Goal: Task Accomplishment & Management: Use online tool/utility

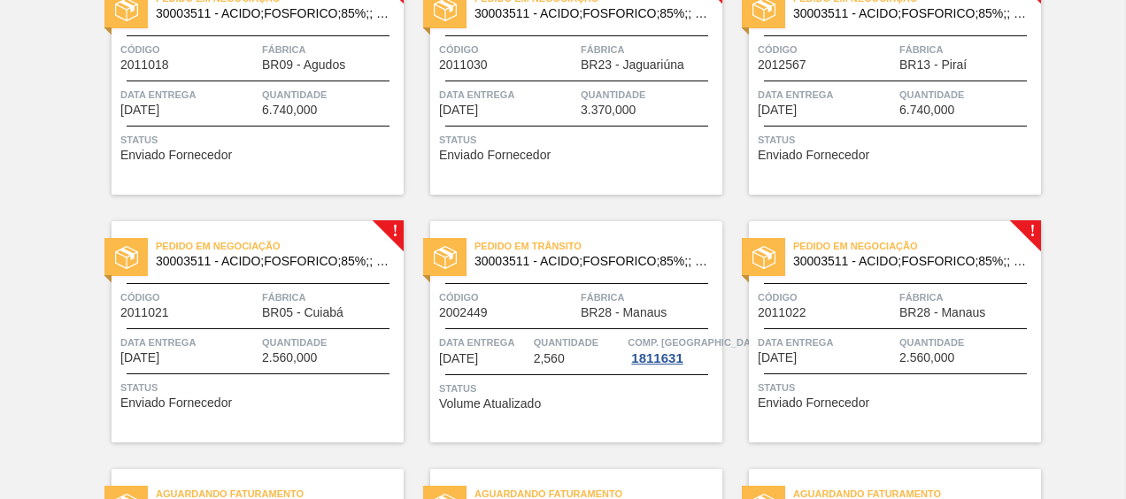
scroll to position [1148, 0]
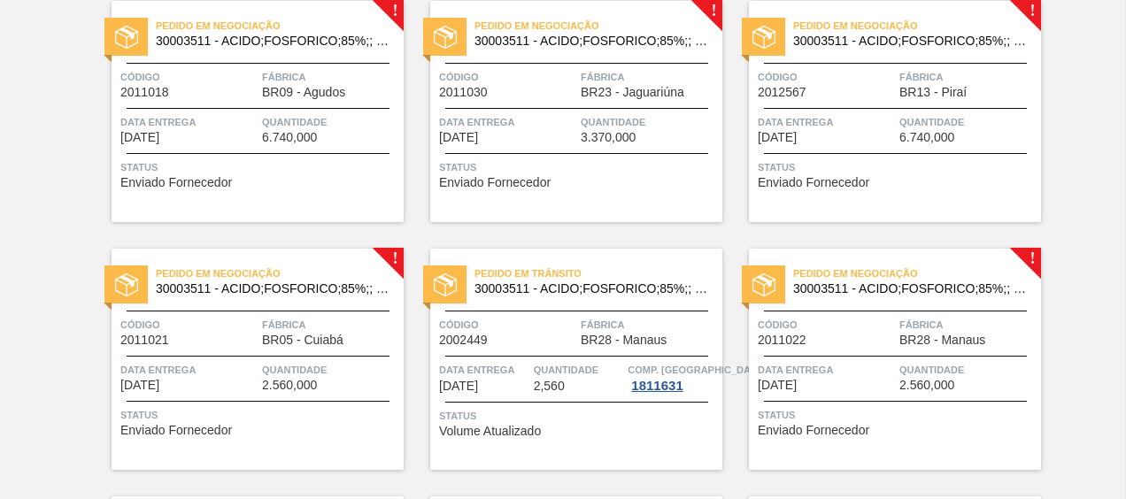
click at [890, 288] on span "30003511 - ACIDO;FOSFORICO;85%;; CONTAINER" at bounding box center [910, 288] width 234 height 13
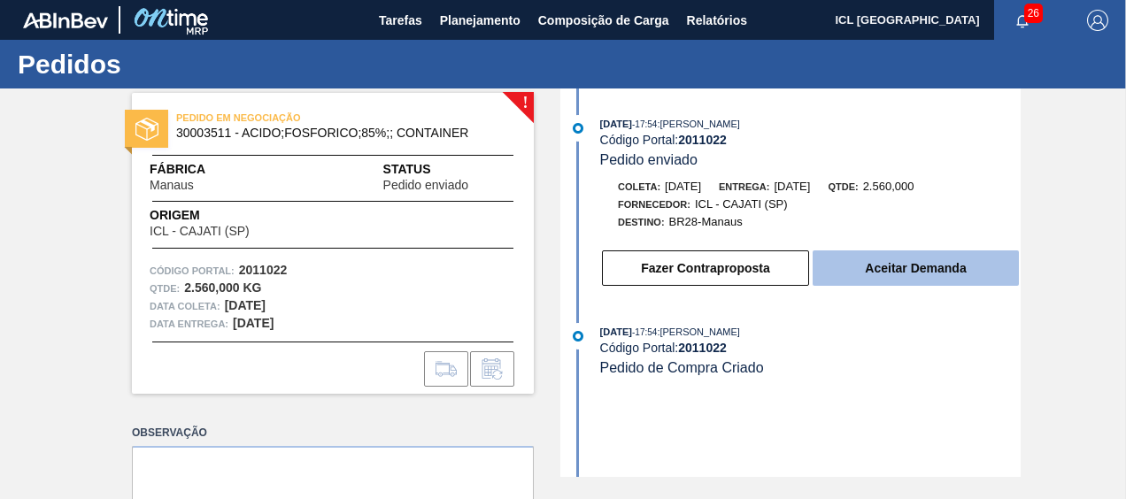
click at [961, 272] on button "Aceitar Demanda" at bounding box center [916, 268] width 206 height 35
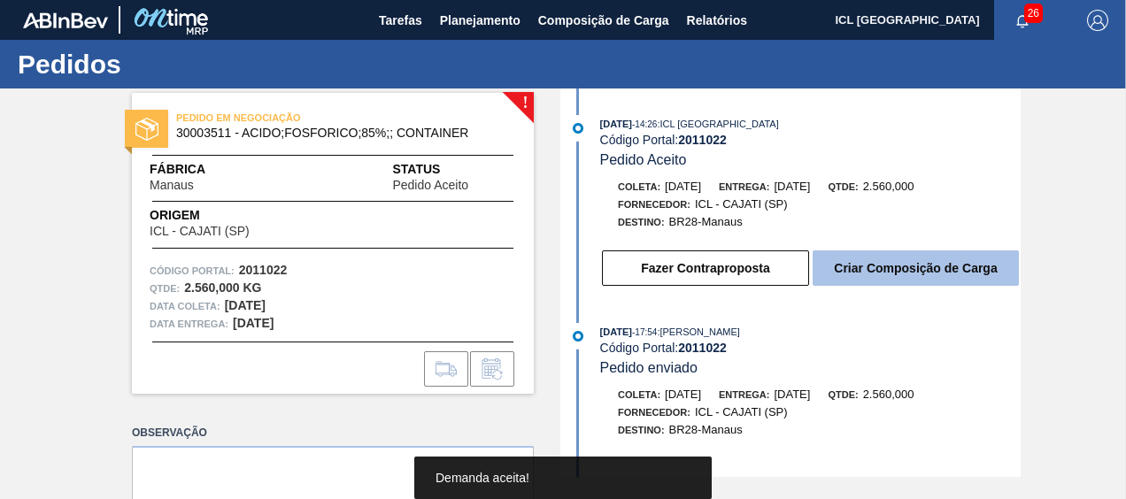
click at [927, 271] on button "Criar Composição de Carga" at bounding box center [916, 268] width 206 height 35
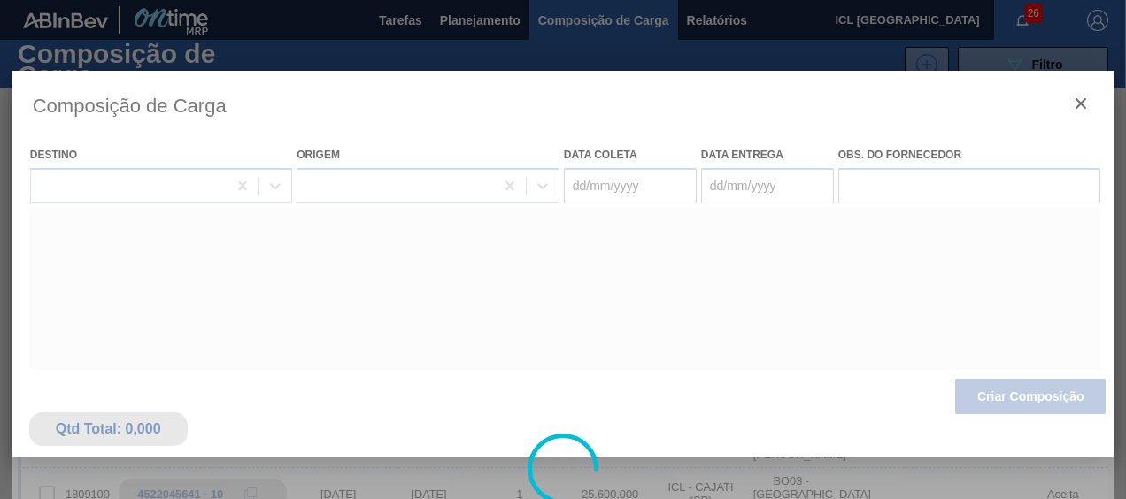
type coleta "[DATE]"
type entrega "[DATE]"
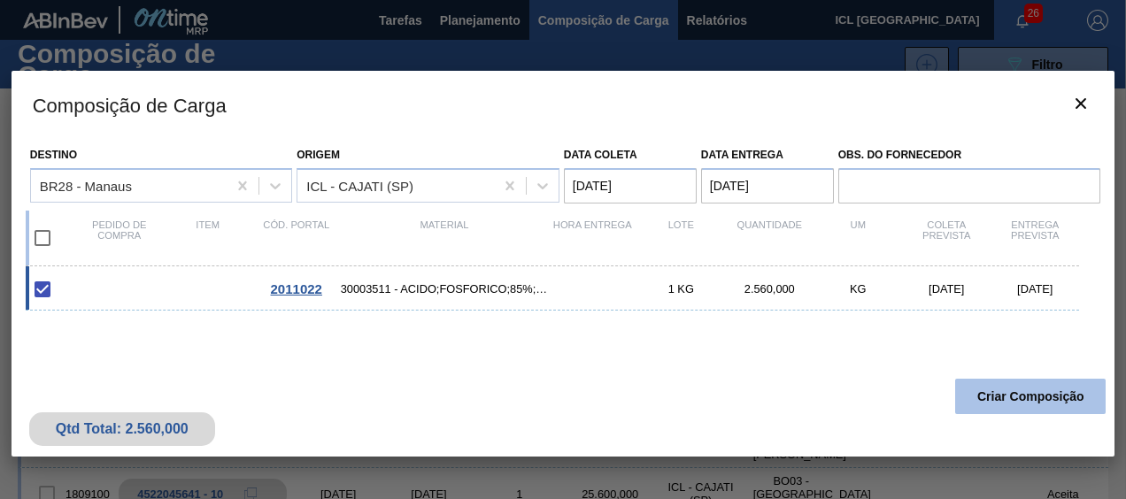
click at [1025, 396] on button "Criar Composição" at bounding box center [1030, 396] width 151 height 35
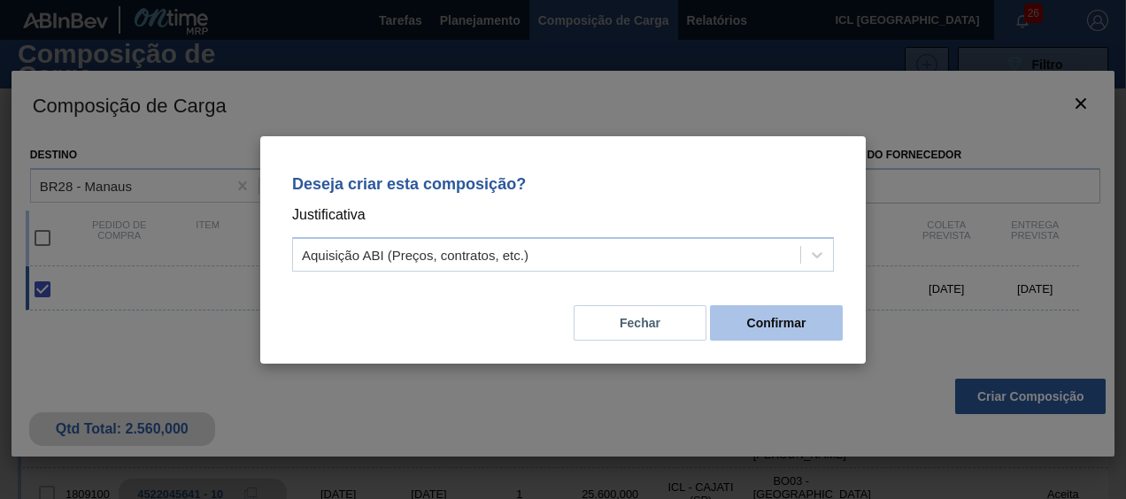
click at [830, 330] on button "Confirmar" at bounding box center [776, 322] width 133 height 35
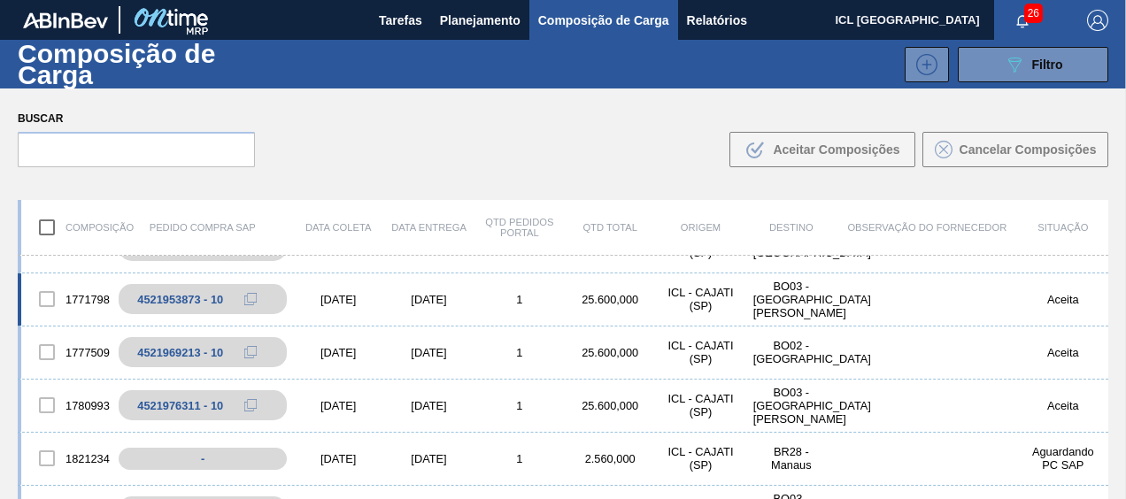
scroll to position [443, 0]
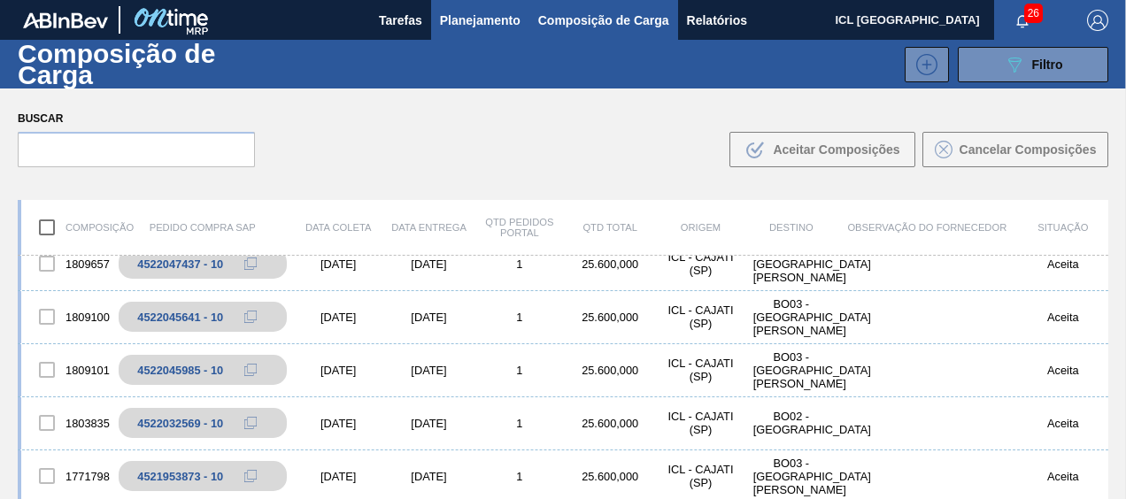
click at [467, 17] on span "Planejamento" at bounding box center [480, 20] width 81 height 21
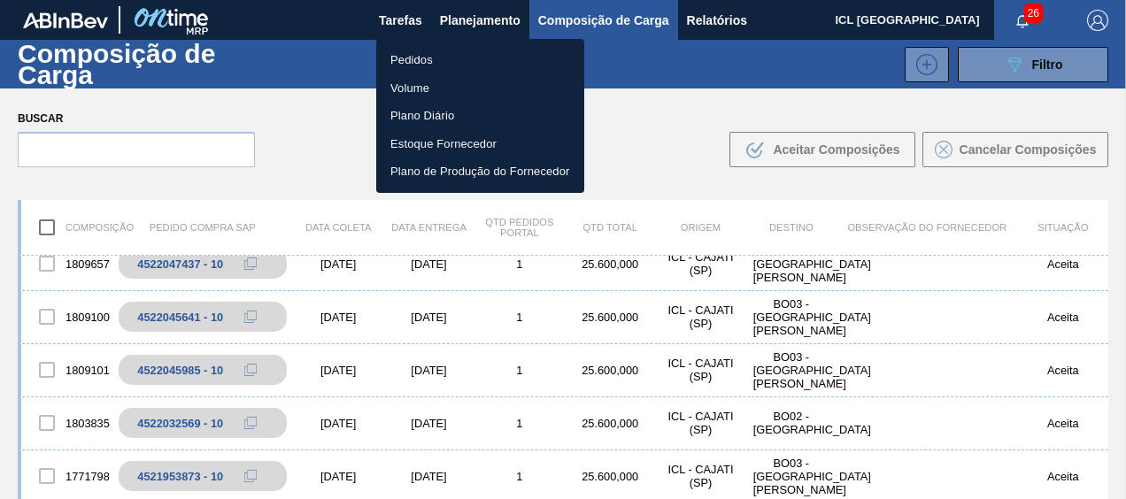
click at [436, 60] on li "Pedidos" at bounding box center [480, 60] width 208 height 28
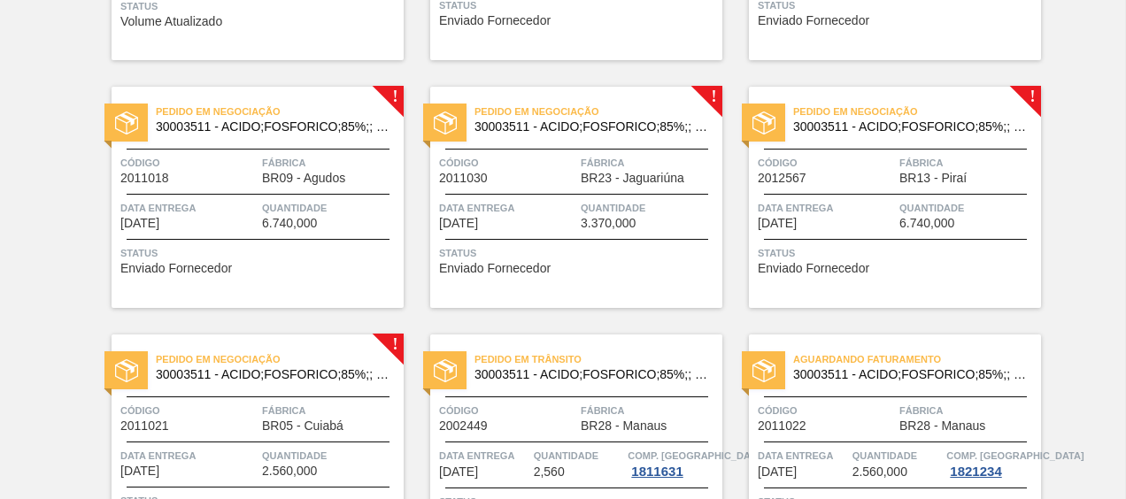
scroll to position [1239, 0]
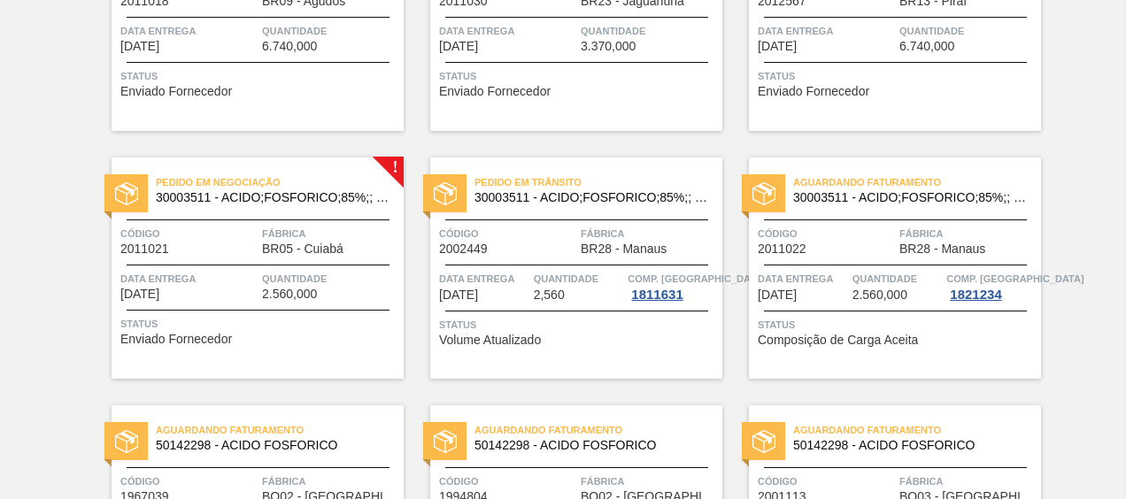
click at [285, 180] on span "Pedido em Negociação" at bounding box center [280, 183] width 248 height 18
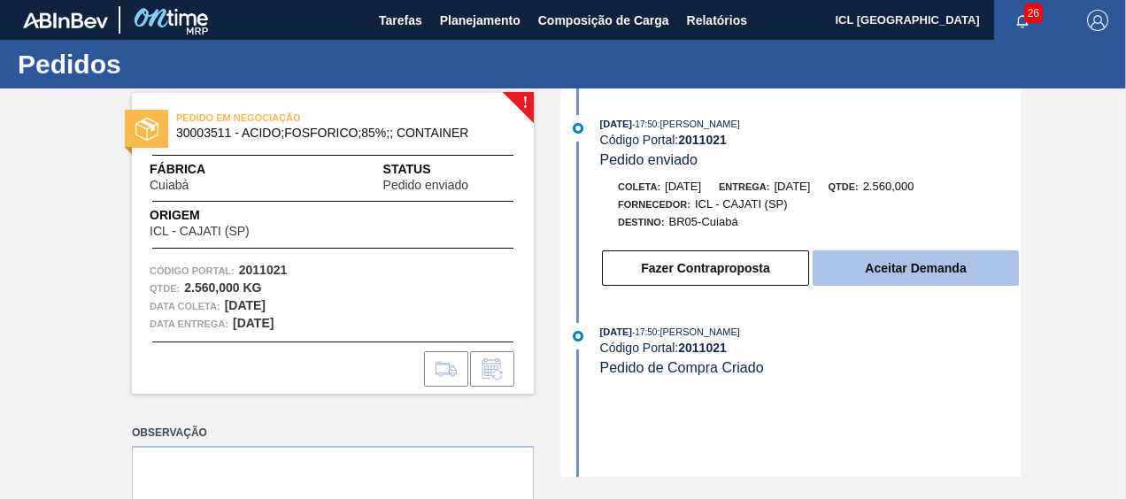
click at [844, 255] on button "Aceitar Demanda" at bounding box center [916, 268] width 206 height 35
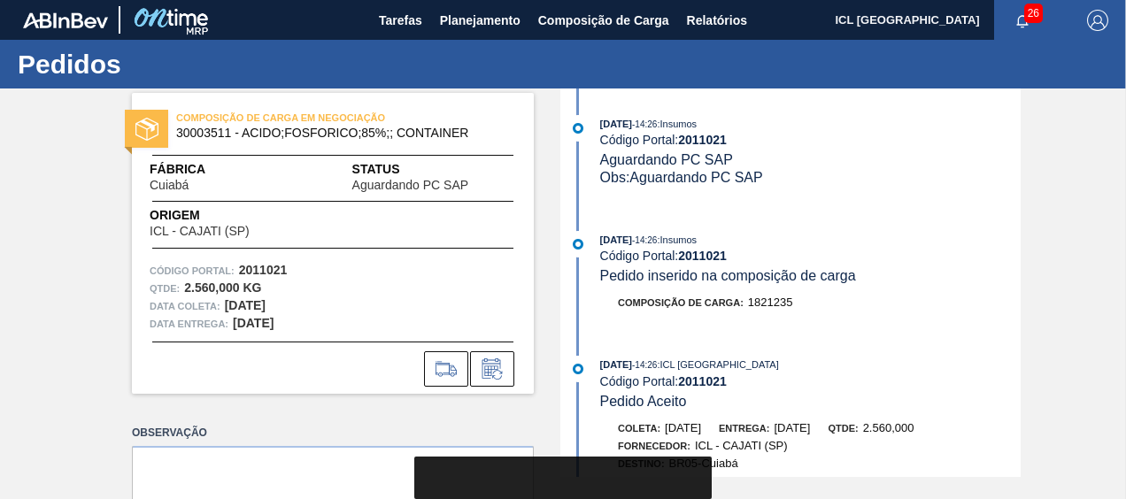
click at [601, 473] on div at bounding box center [562, 478] width 297 height 42
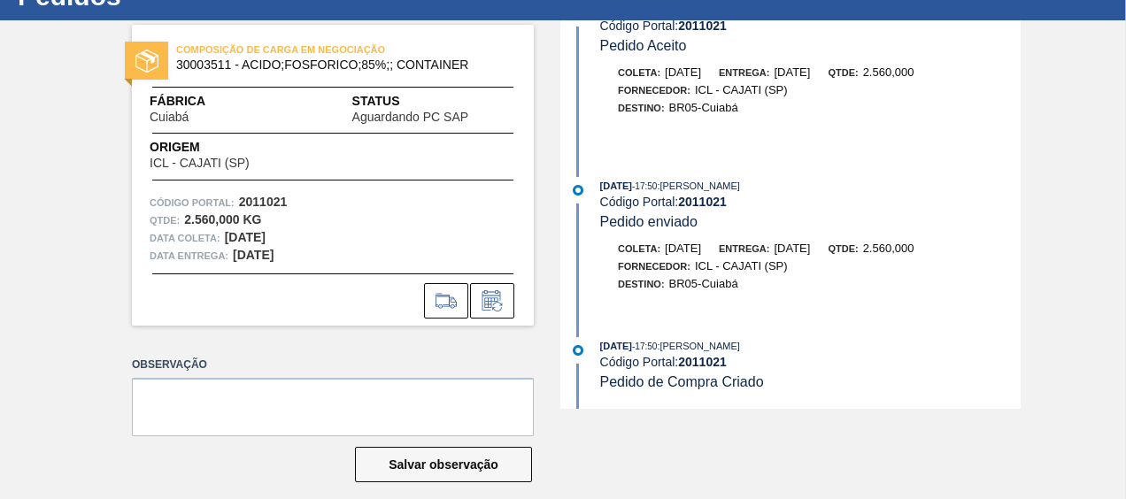
scroll to position [85, 0]
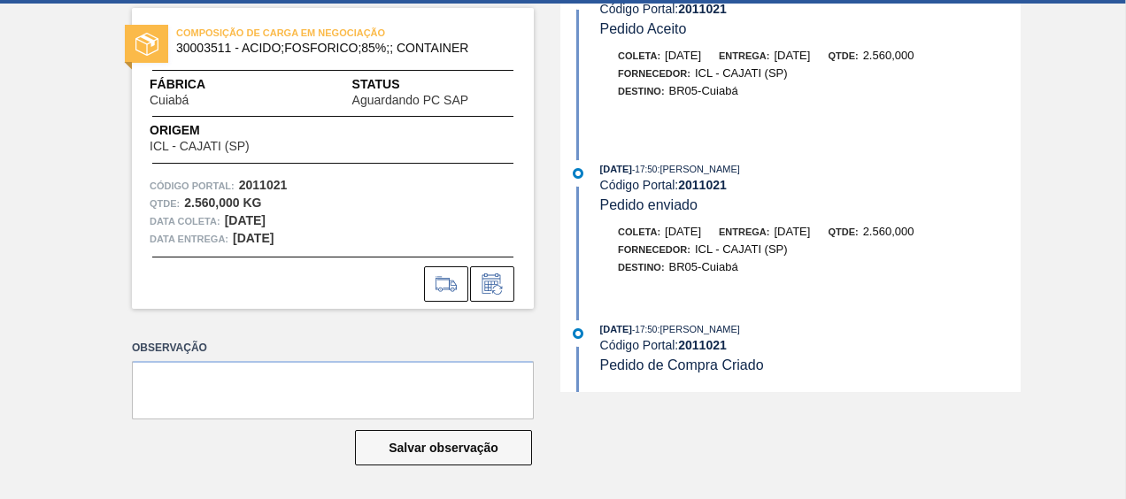
click at [607, 416] on main "Tarefas Planejamento Composição de Carga Relatórios ICL Brasil 26 Marcar todas …" at bounding box center [563, 249] width 1126 height 499
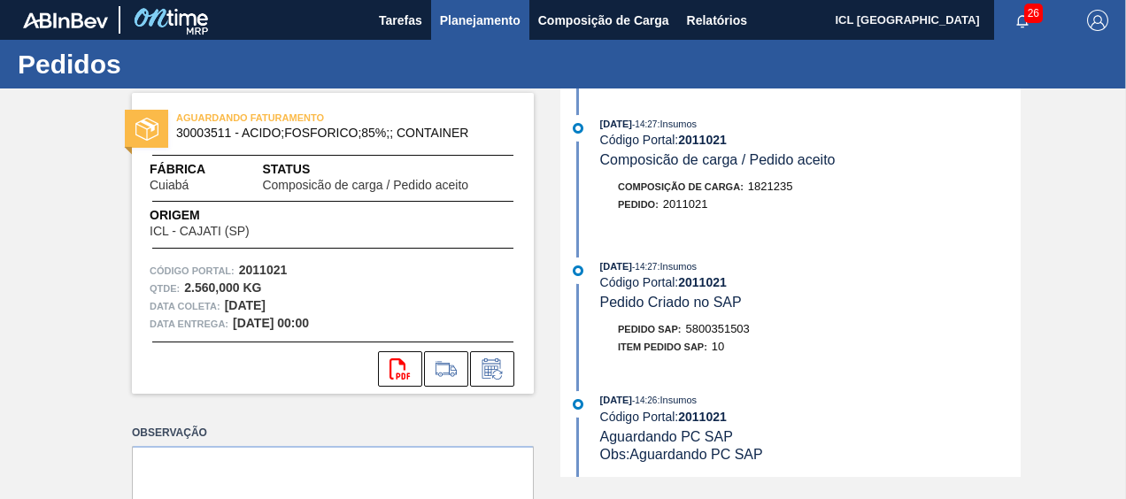
click at [492, 14] on span "Planejamento" at bounding box center [480, 20] width 81 height 21
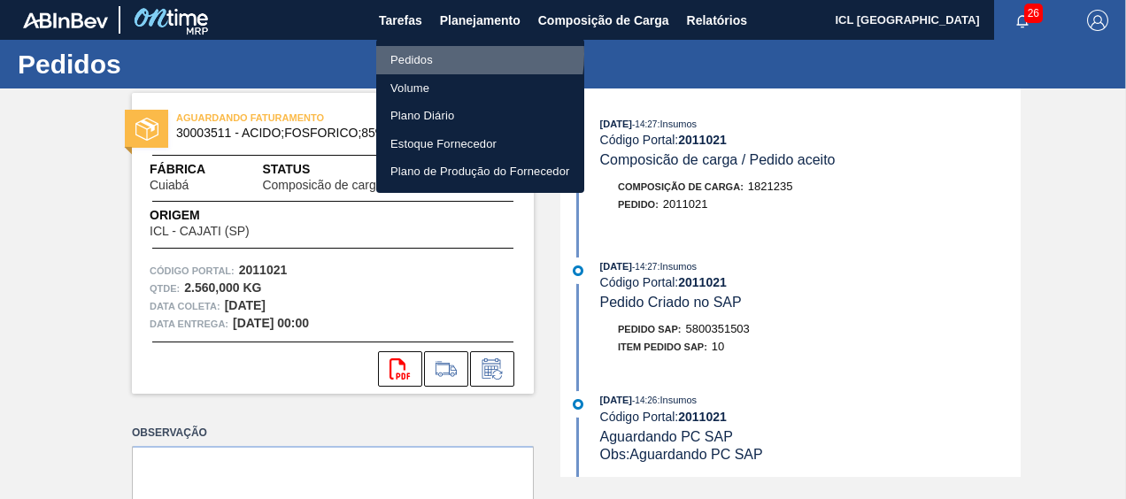
click at [439, 54] on li "Pedidos" at bounding box center [480, 60] width 208 height 28
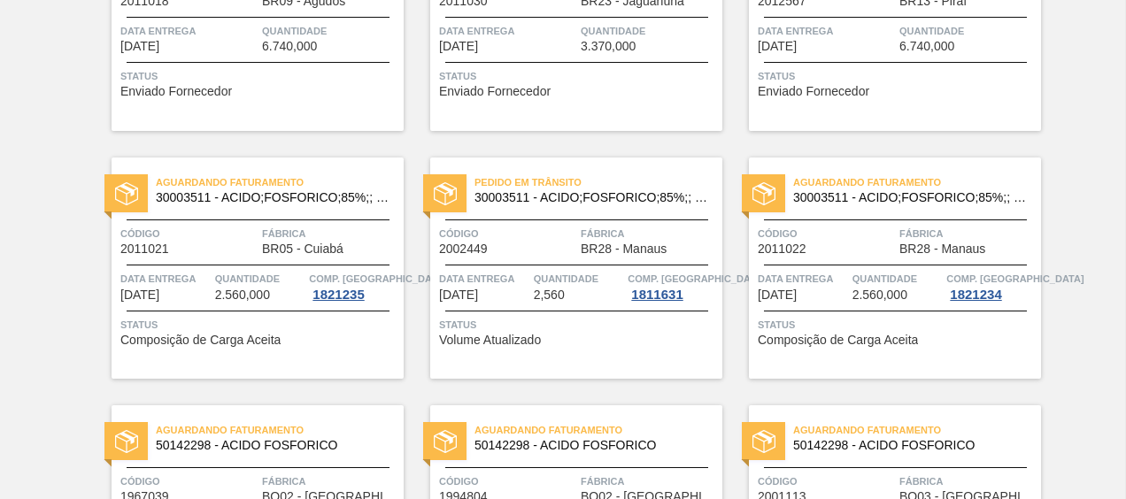
scroll to position [1151, 0]
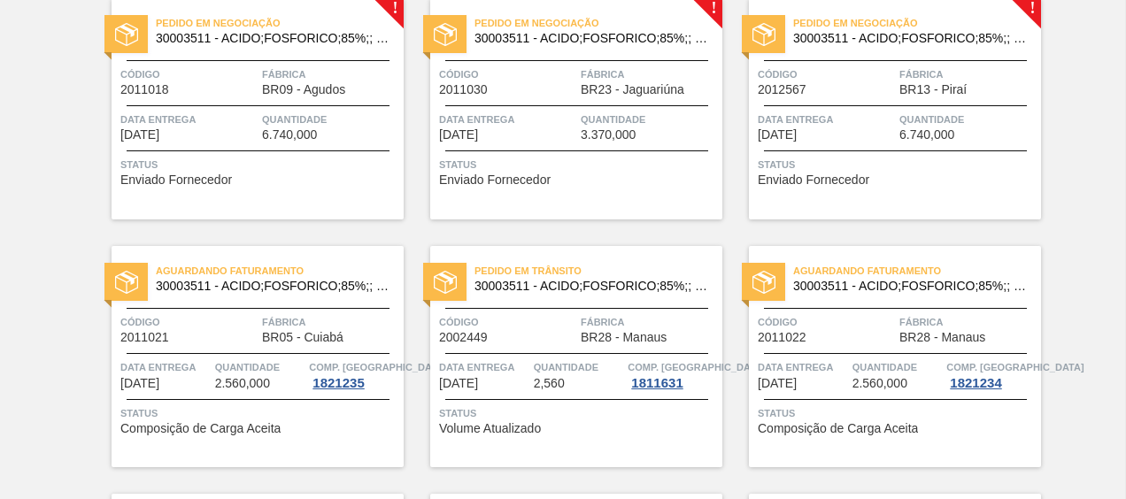
click at [878, 60] on div "Pedido em Negociação 30003511 - ACIDO;FOSFORICO;85%;; CONTAINER Código 2012567 …" at bounding box center [895, 108] width 292 height 221
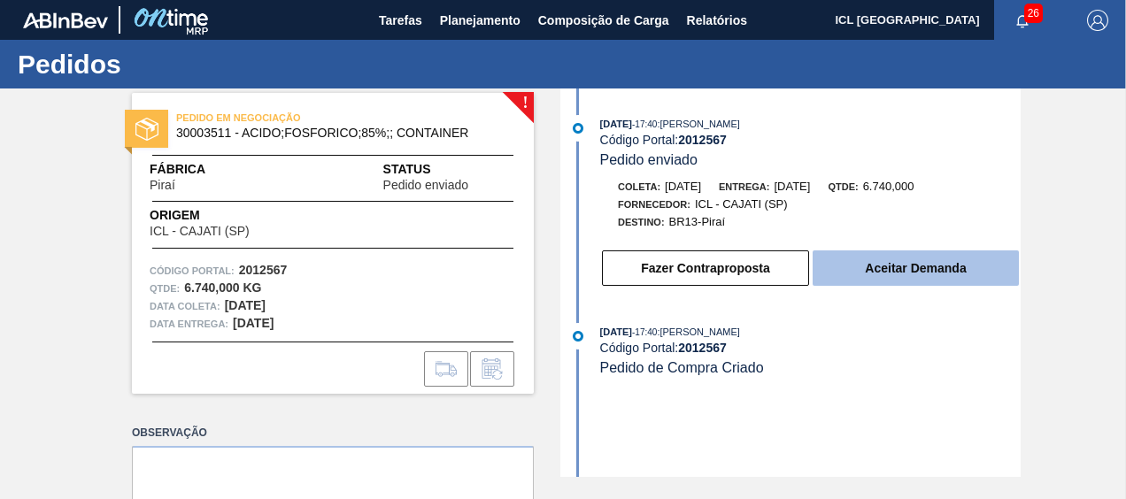
click at [923, 286] on button "Aceitar Demanda" at bounding box center [916, 268] width 206 height 35
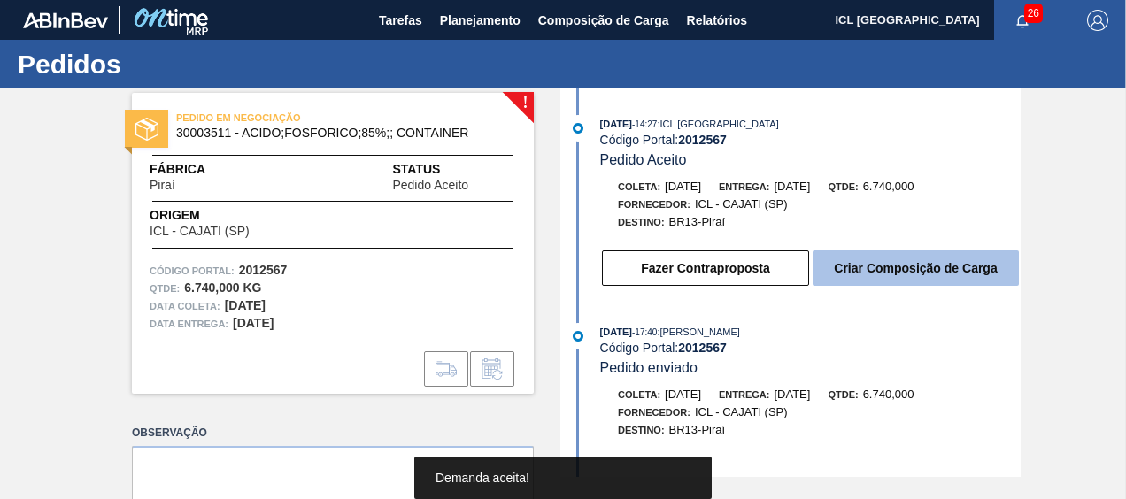
click at [923, 273] on button "Criar Composição de Carga" at bounding box center [916, 268] width 206 height 35
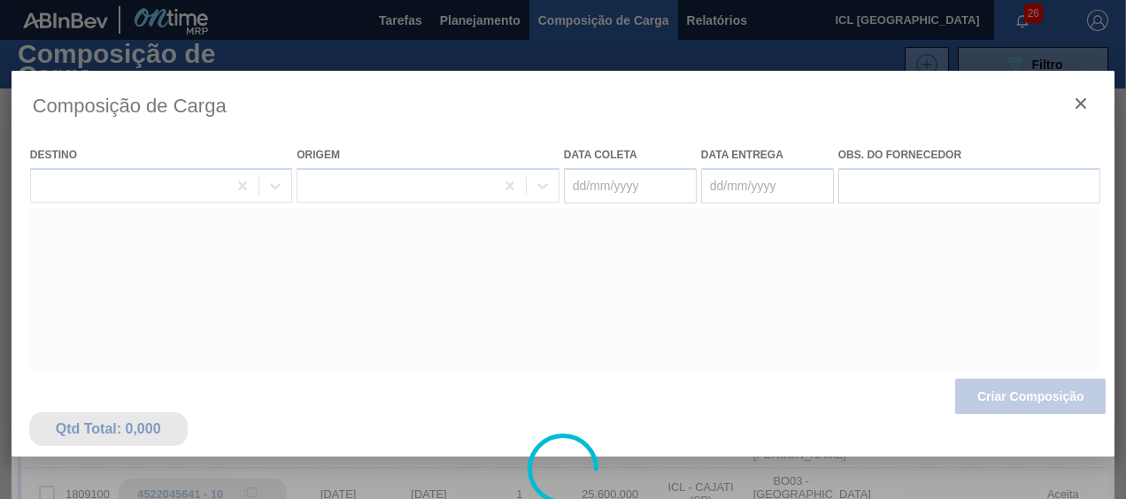
type coleta "[DATE]"
type entrega "[DATE]"
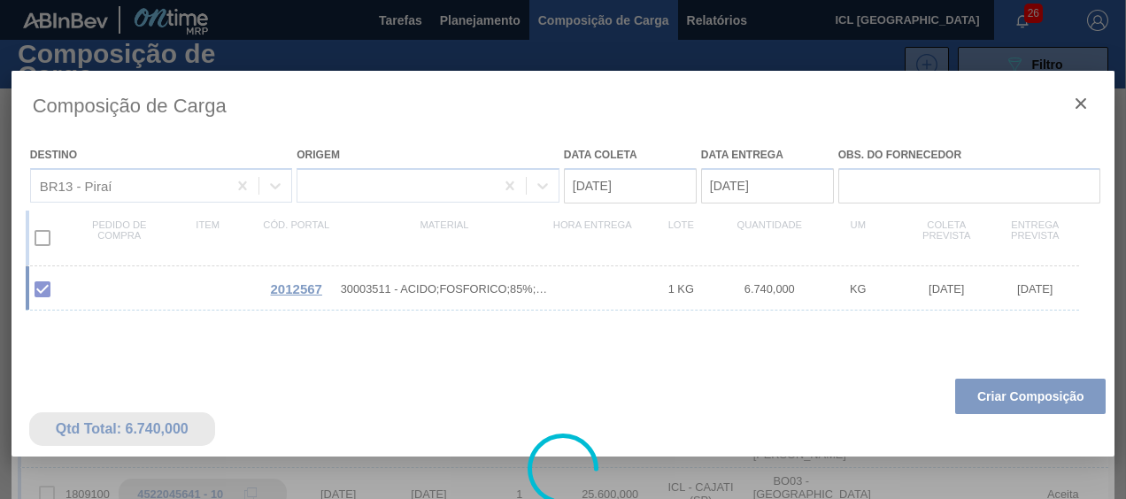
click at [1015, 402] on div at bounding box center [564, 469] width 1104 height 797
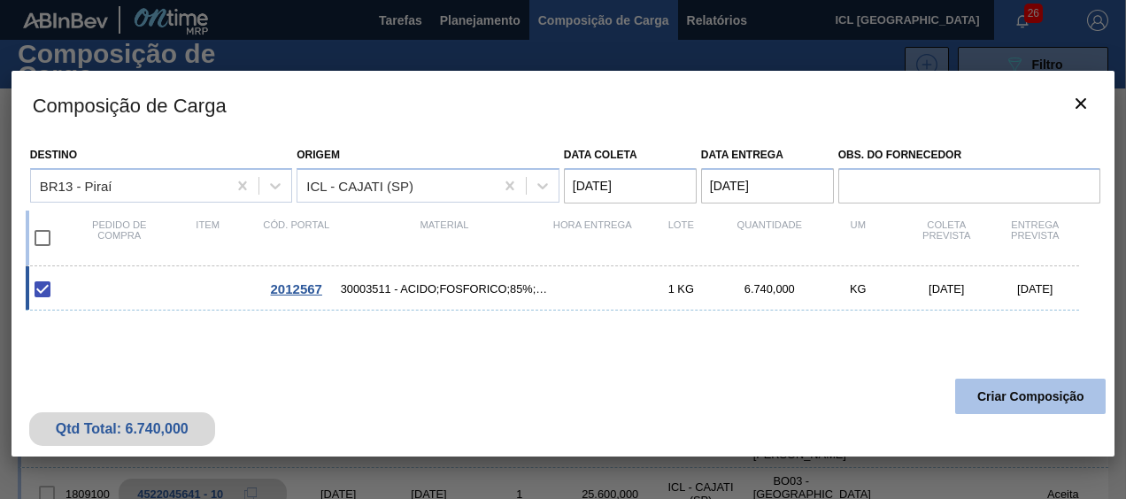
click at [1015, 384] on button "Criar Composição" at bounding box center [1030, 396] width 151 height 35
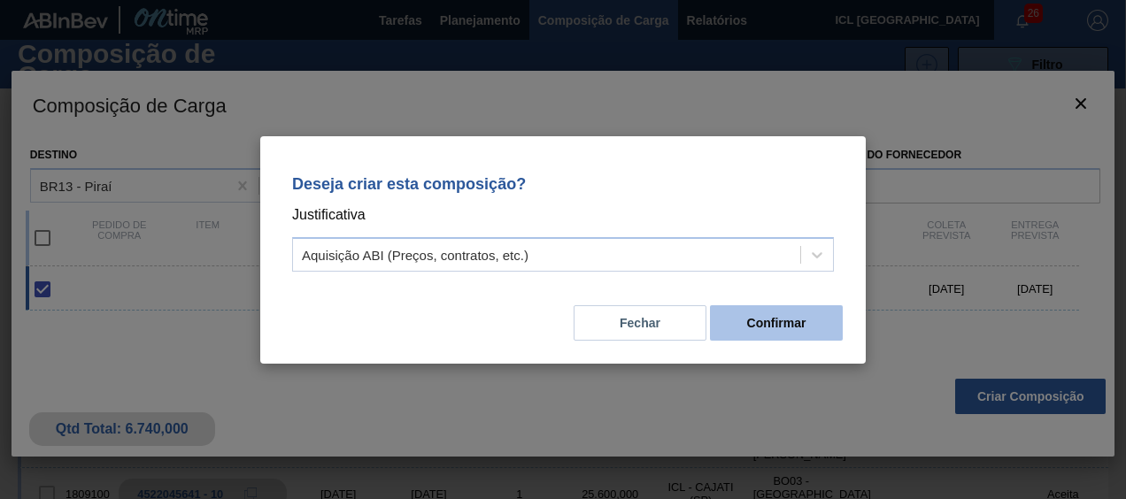
click at [777, 319] on button "Confirmar" at bounding box center [776, 322] width 133 height 35
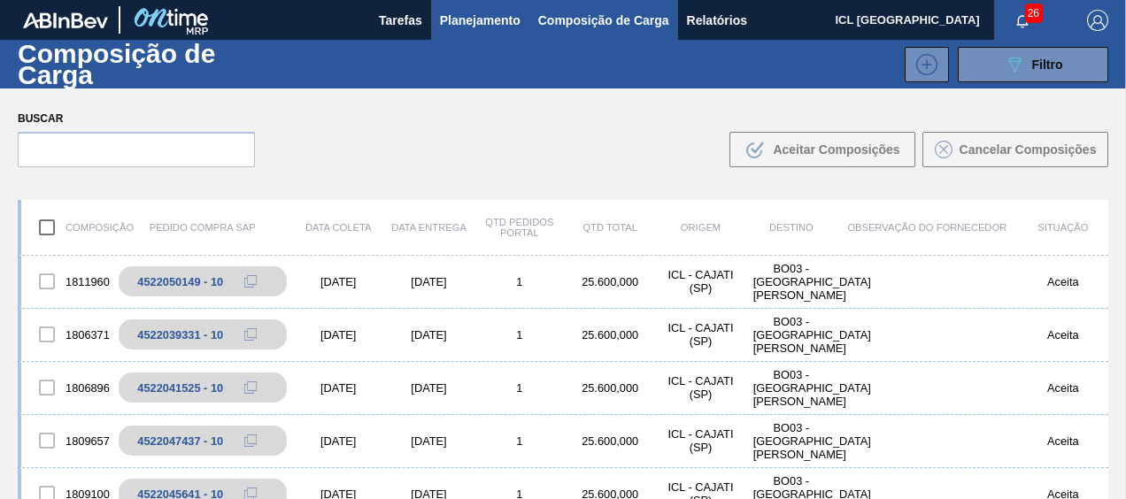
click at [469, 11] on span "Planejamento" at bounding box center [480, 20] width 81 height 21
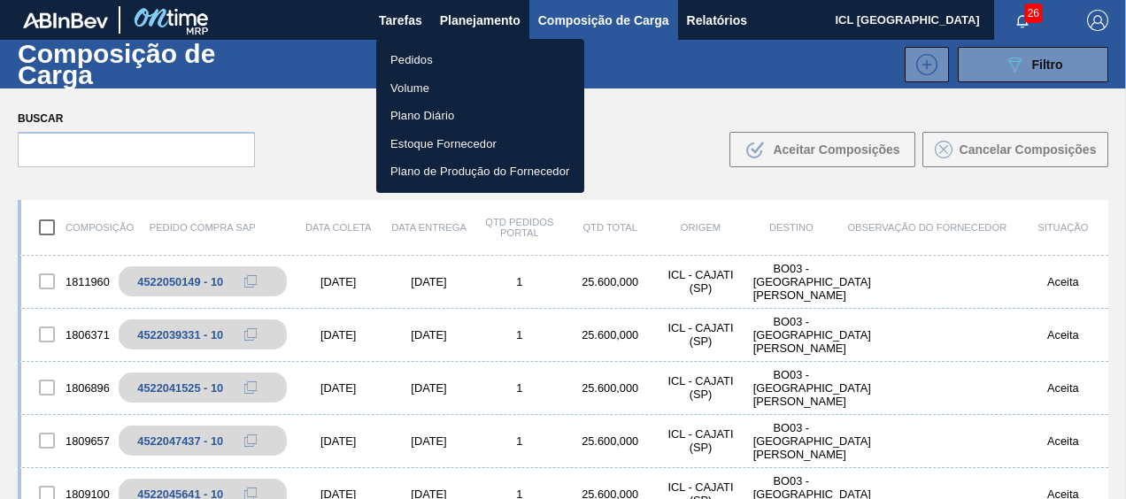
click at [448, 58] on li "Pedidos" at bounding box center [480, 60] width 208 height 28
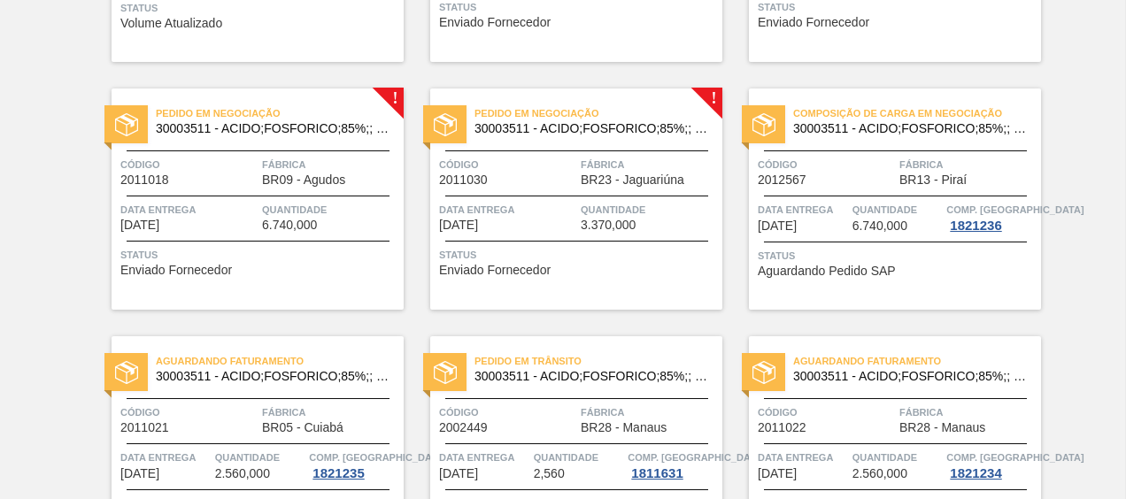
scroll to position [1062, 0]
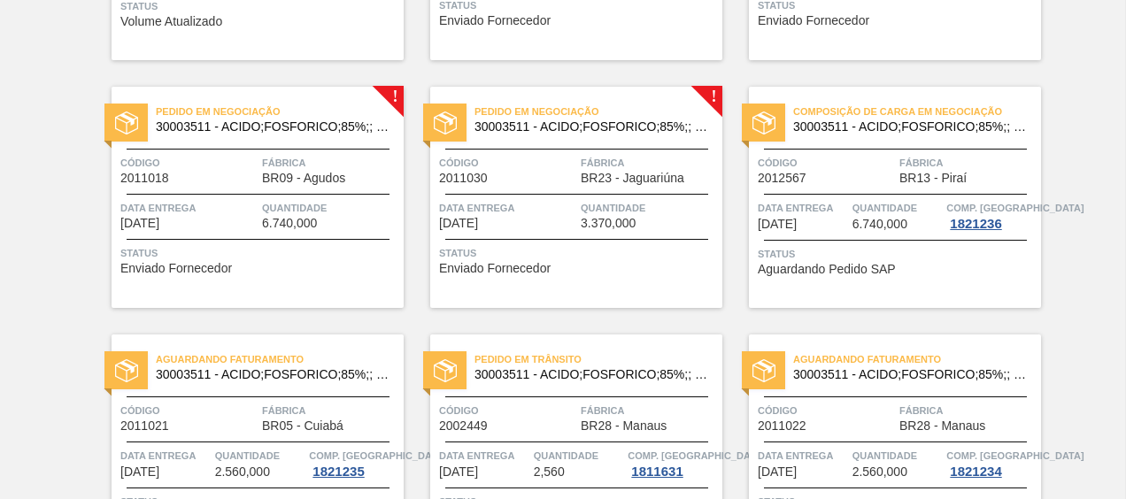
click at [564, 158] on span "Código" at bounding box center [507, 163] width 137 height 18
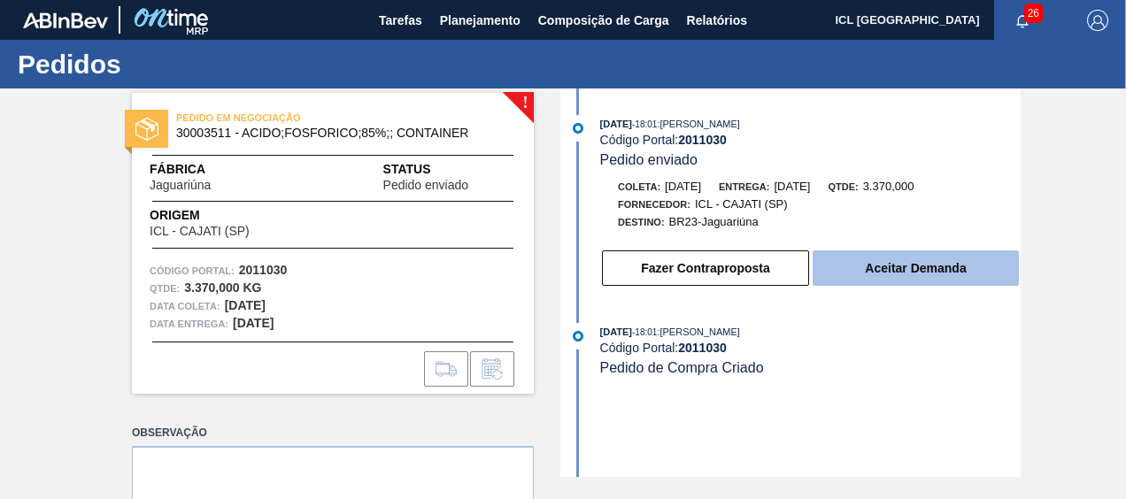
click at [889, 272] on button "Aceitar Demanda" at bounding box center [916, 268] width 206 height 35
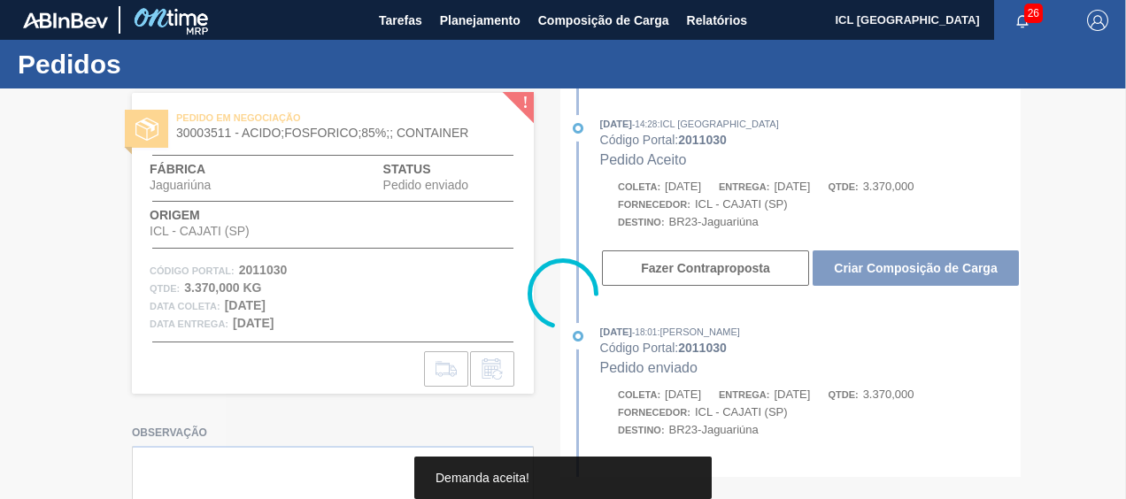
click at [887, 271] on button "Criar Composição de Carga" at bounding box center [916, 268] width 206 height 35
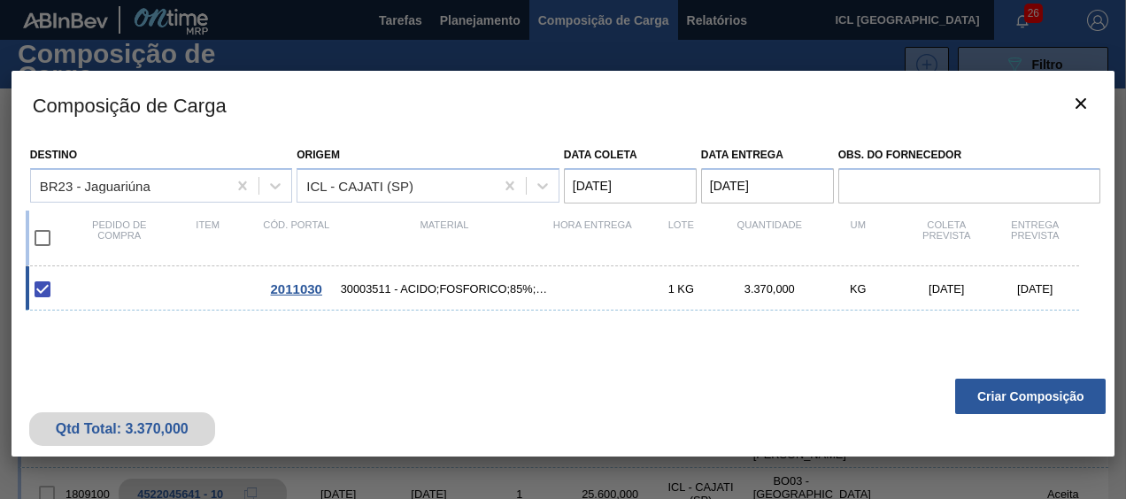
click at [1016, 398] on button "Criar Composição" at bounding box center [1030, 396] width 151 height 35
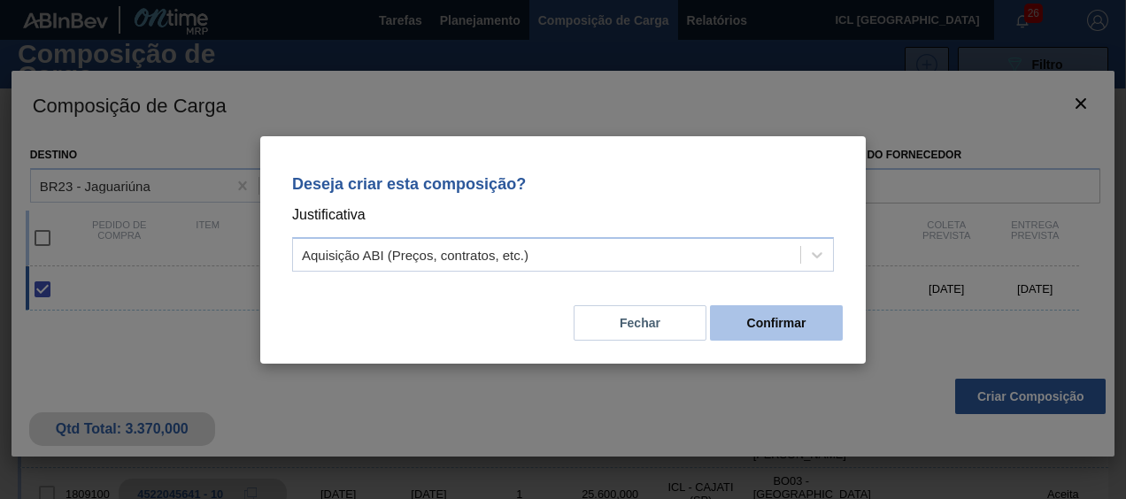
click at [798, 305] on button "Confirmar" at bounding box center [776, 322] width 133 height 35
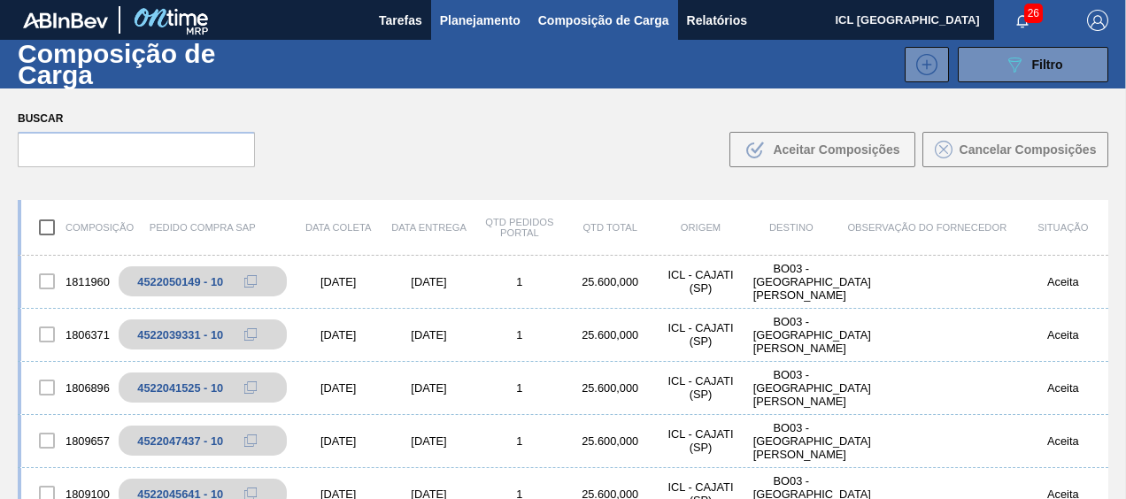
click at [503, 15] on span "Planejamento" at bounding box center [480, 20] width 81 height 21
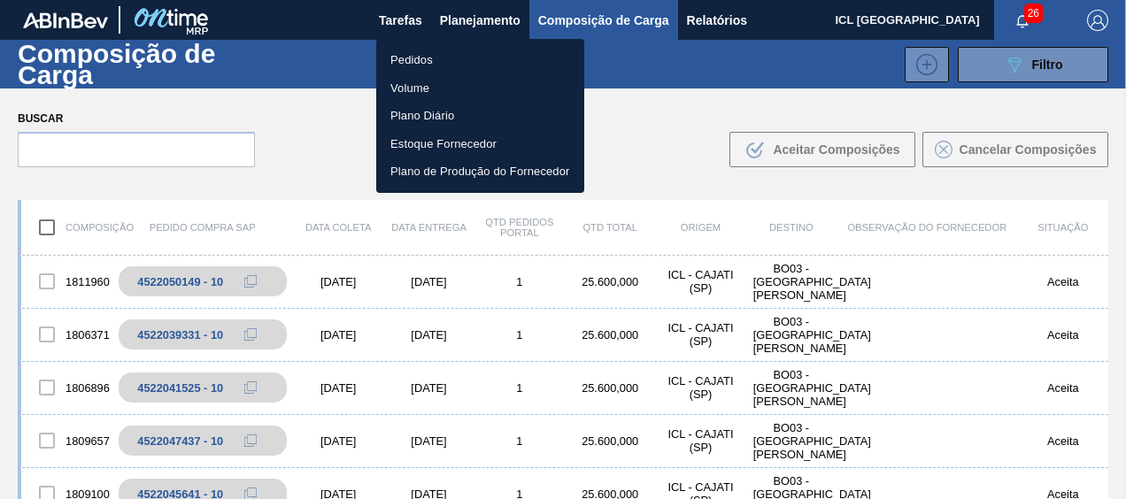
click at [452, 59] on li "Pedidos" at bounding box center [480, 60] width 208 height 28
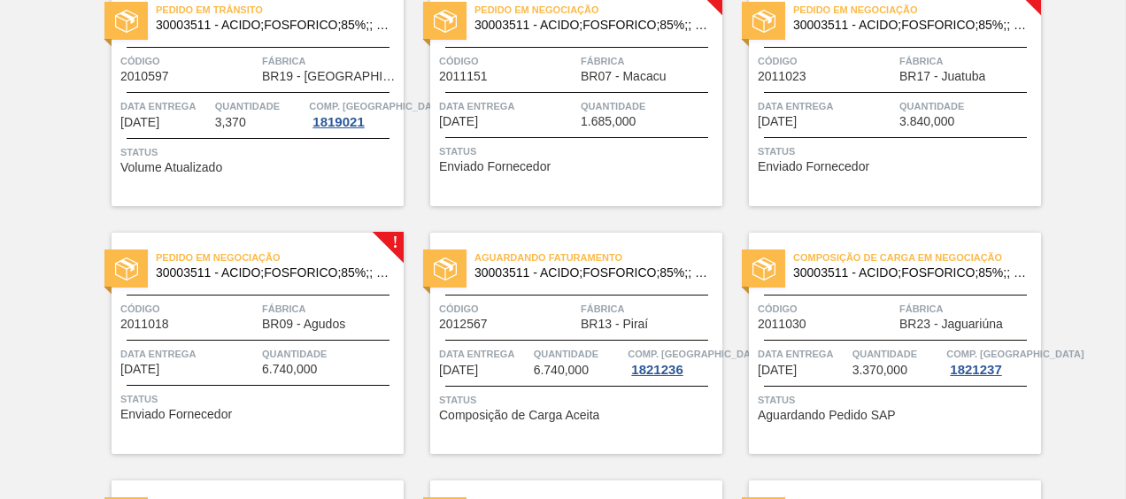
scroll to position [1062, 0]
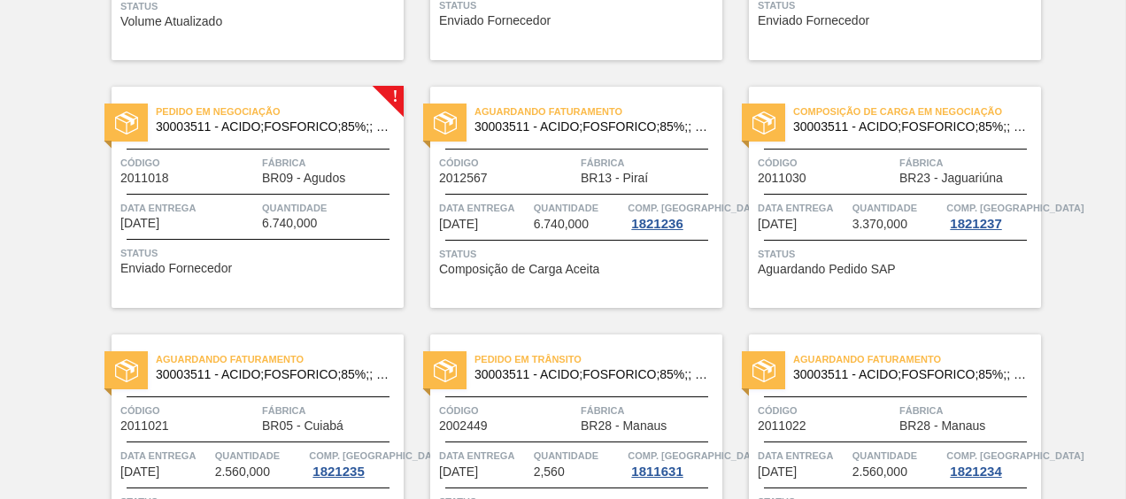
click at [283, 214] on span "Quantidade" at bounding box center [330, 208] width 137 height 18
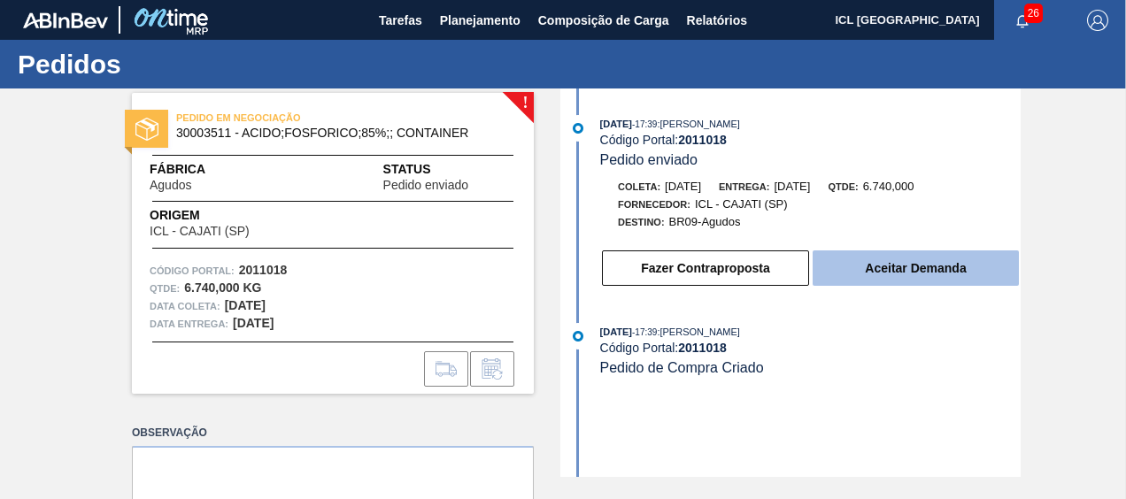
click at [838, 282] on button "Aceitar Demanda" at bounding box center [916, 268] width 206 height 35
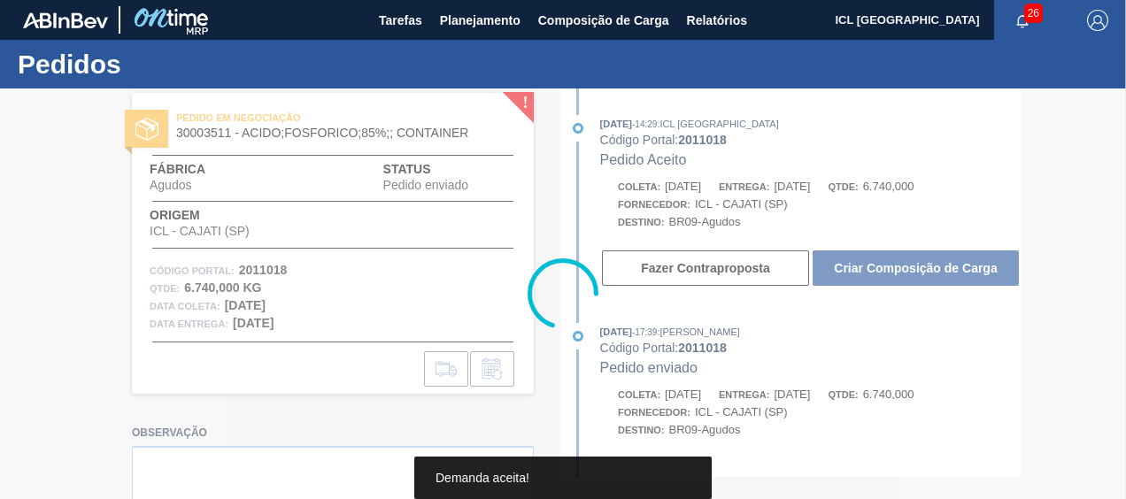
click at [843, 279] on div at bounding box center [563, 294] width 1126 height 411
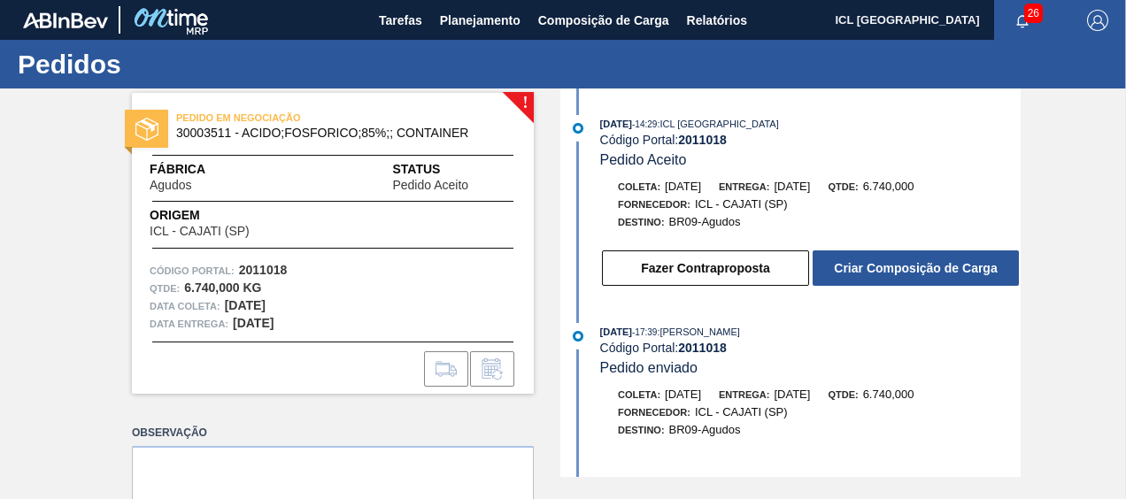
click at [843, 279] on button "Criar Composição de Carga" at bounding box center [916, 268] width 206 height 35
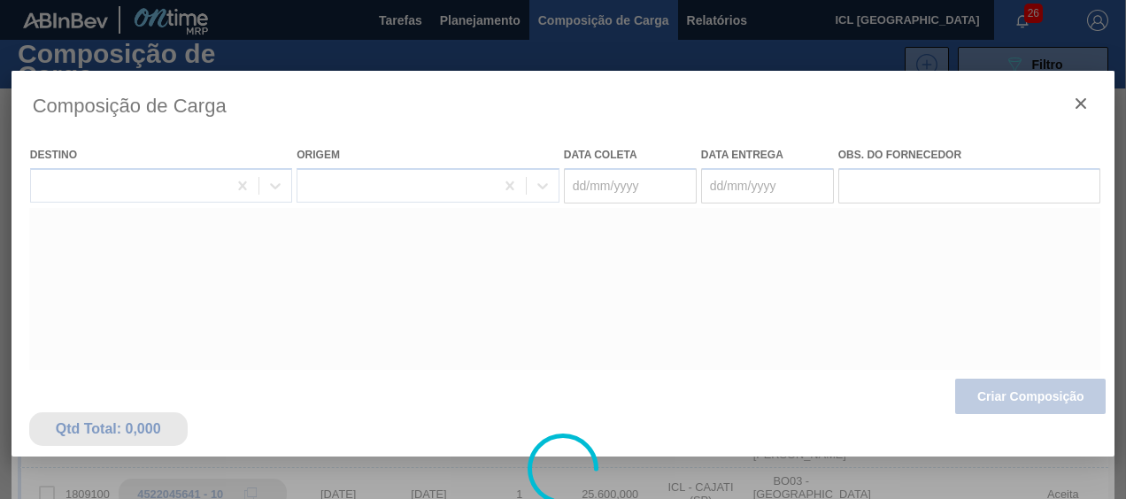
type coleta "[DATE]"
type entrega "[DATE]"
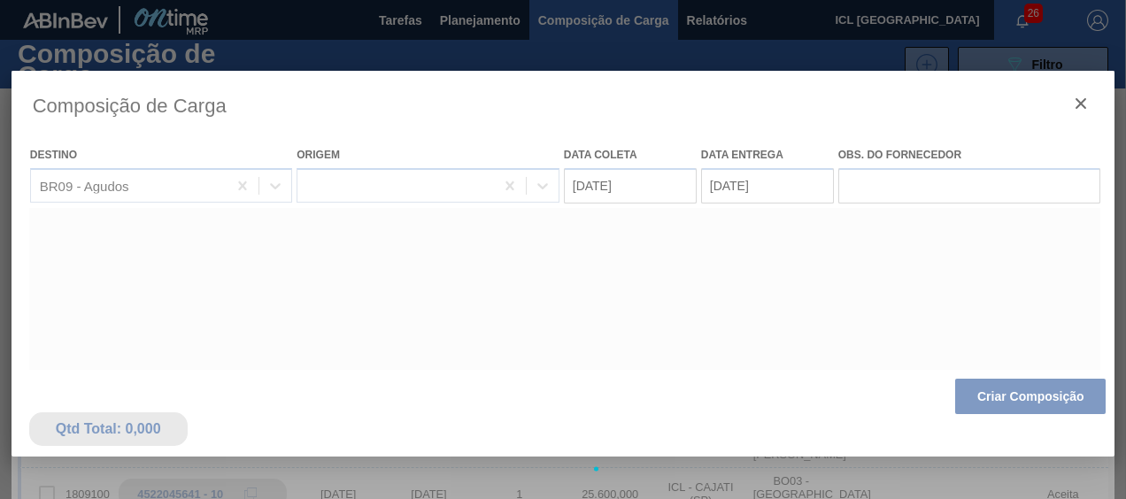
click at [977, 393] on div at bounding box center [564, 469] width 1104 height 797
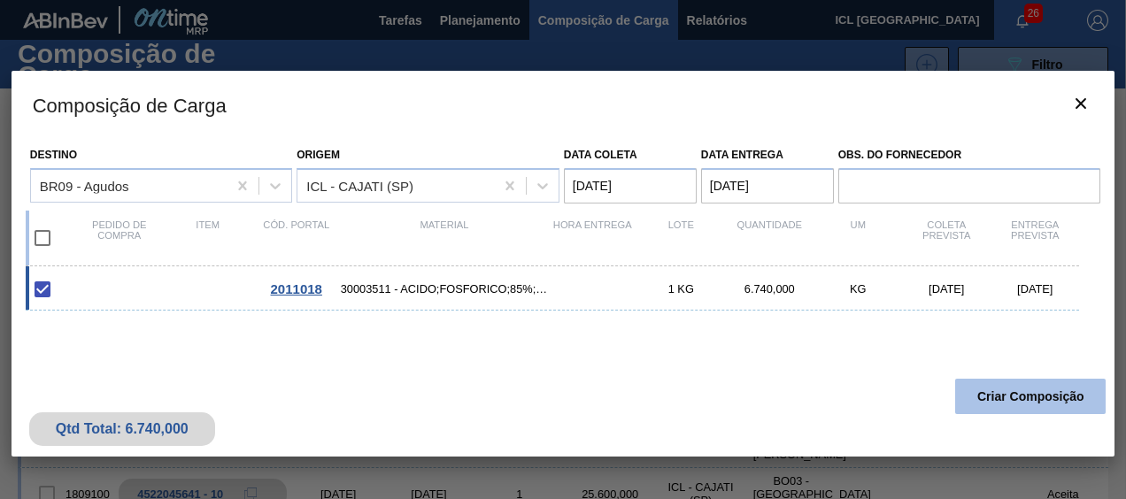
click at [986, 396] on button "Criar Composição" at bounding box center [1030, 396] width 151 height 35
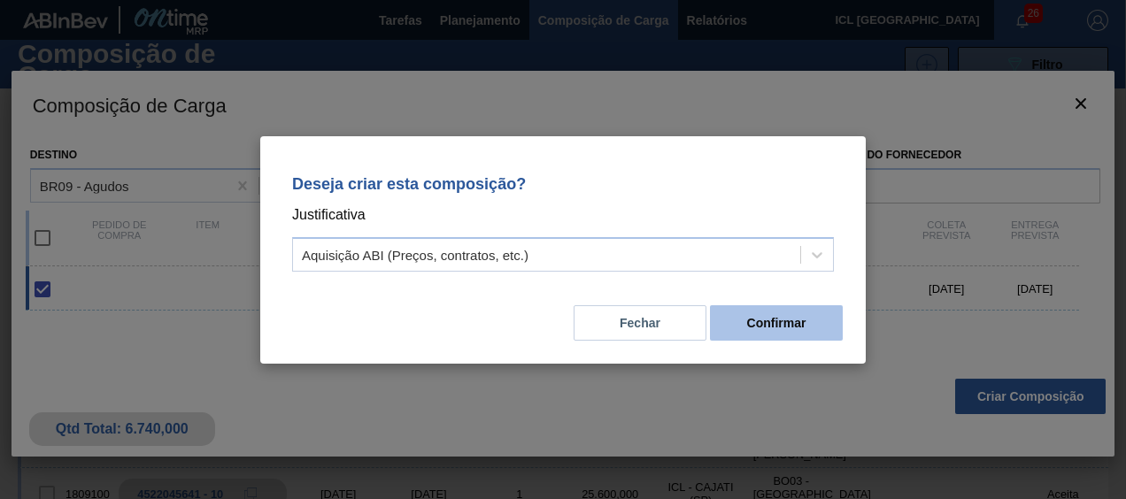
click at [729, 318] on button "Confirmar" at bounding box center [776, 322] width 133 height 35
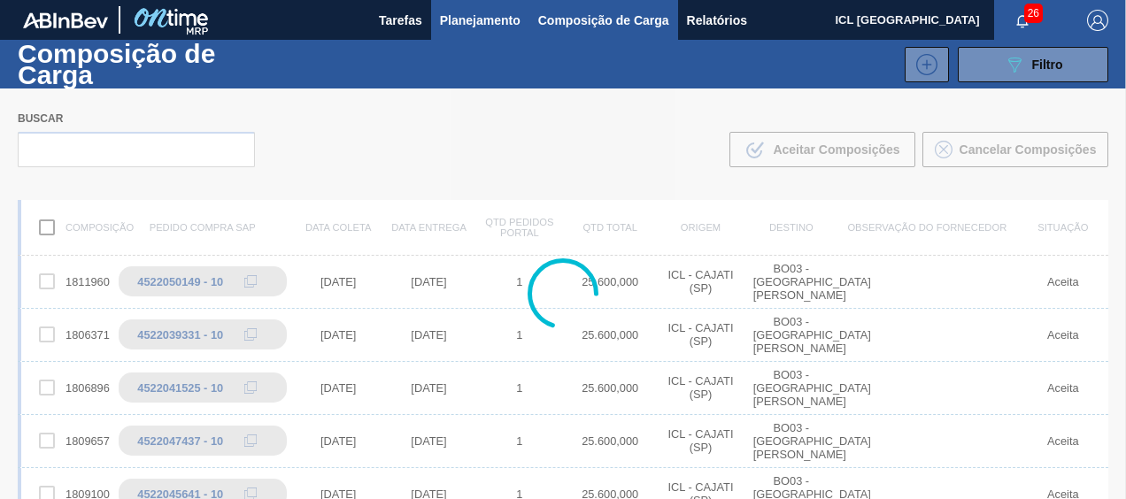
click at [453, 23] on span "Planejamento" at bounding box center [480, 20] width 81 height 21
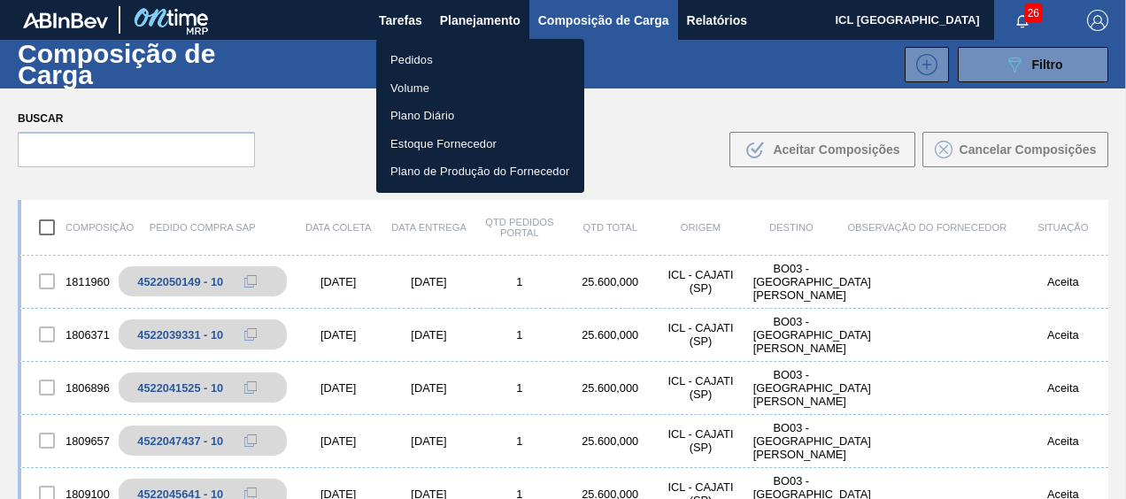
click at [450, 64] on li "Pedidos" at bounding box center [480, 60] width 208 height 28
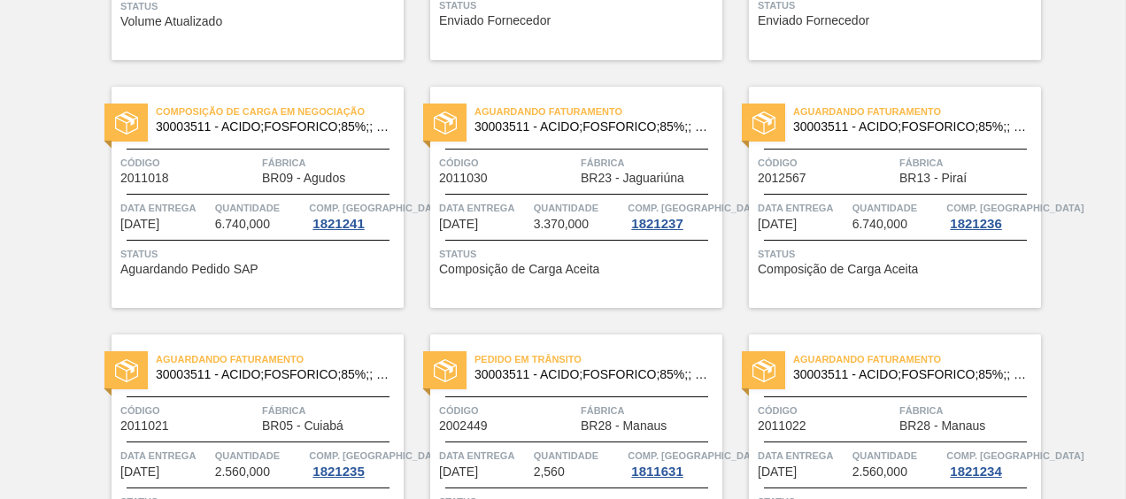
scroll to position [797, 0]
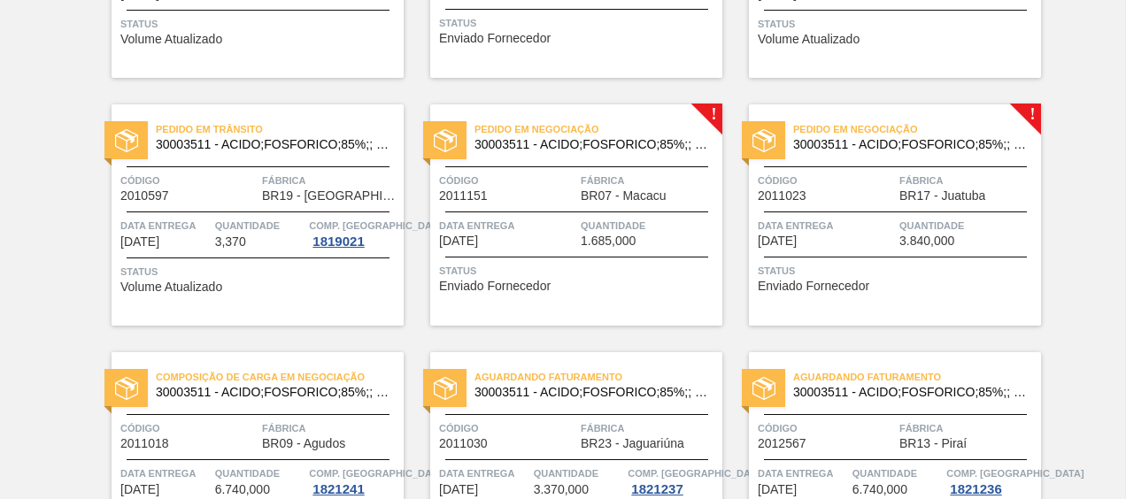
click at [841, 158] on div "Pedido em Negociação 30003511 - ACIDO;FOSFORICO;85%;; CONTAINER Código 2011023 …" at bounding box center [895, 214] width 292 height 221
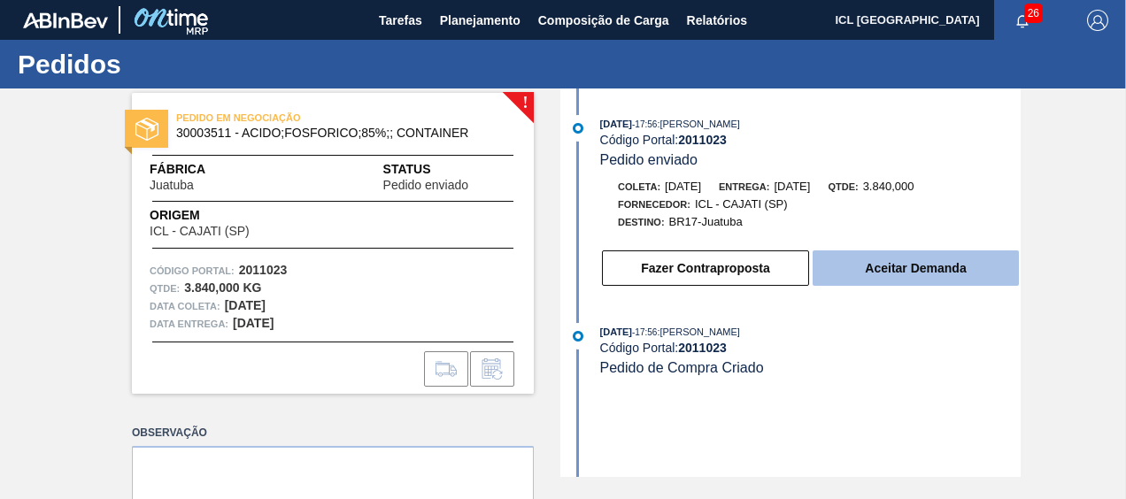
click at [964, 274] on button "Aceitar Demanda" at bounding box center [916, 268] width 206 height 35
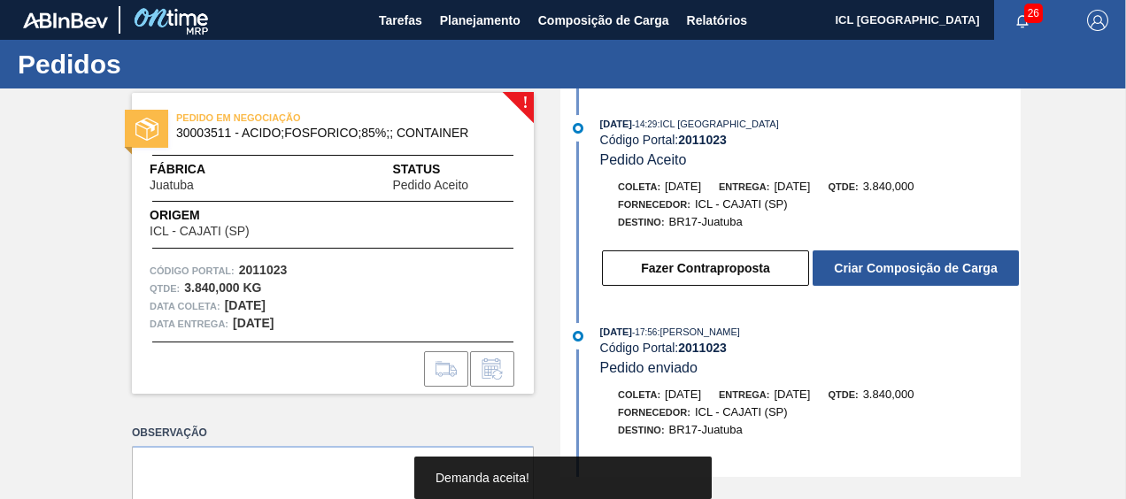
click at [964, 274] on button "Criar Composição de Carga" at bounding box center [916, 268] width 206 height 35
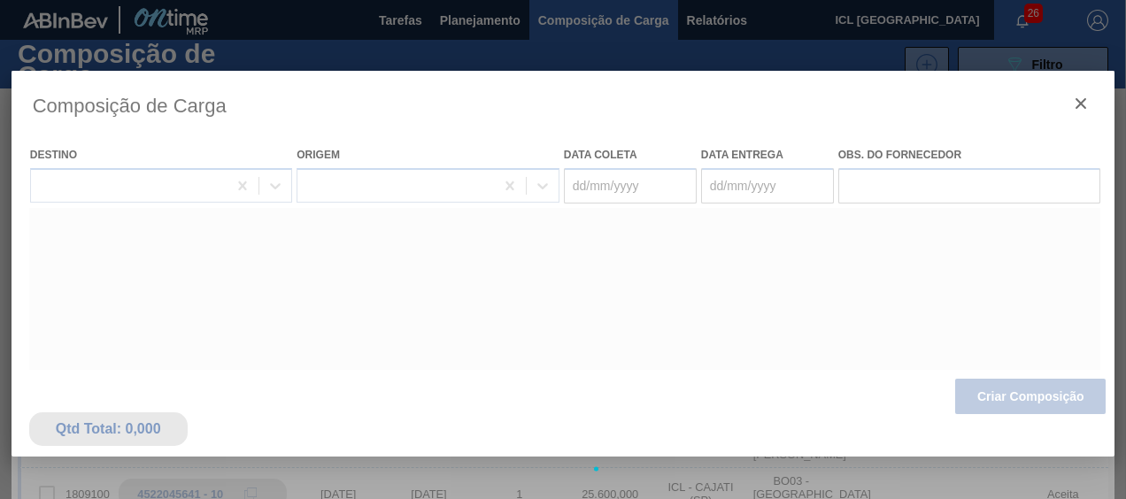
type coleta "[DATE]"
type entrega "[DATE]"
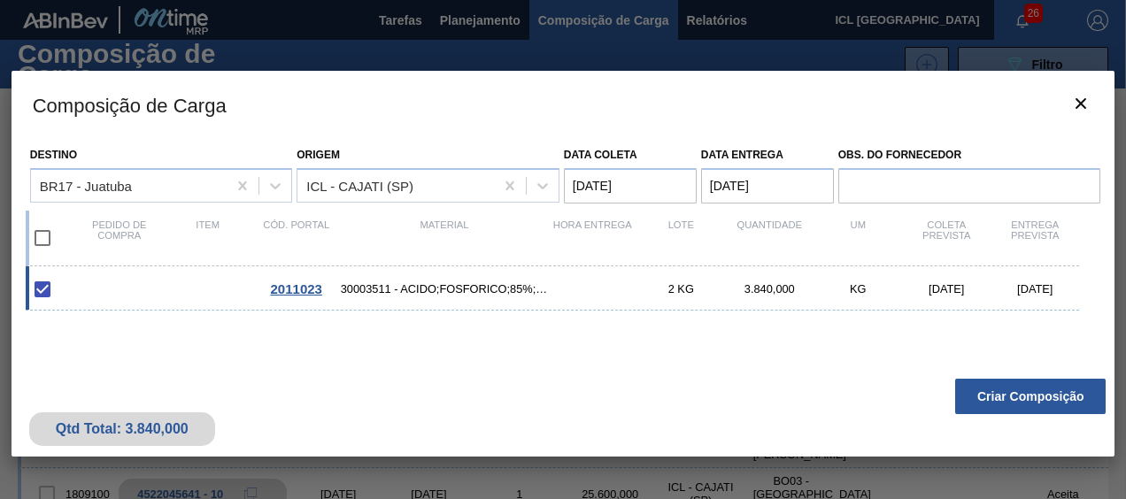
click at [1016, 398] on button "Criar Composição" at bounding box center [1030, 396] width 151 height 35
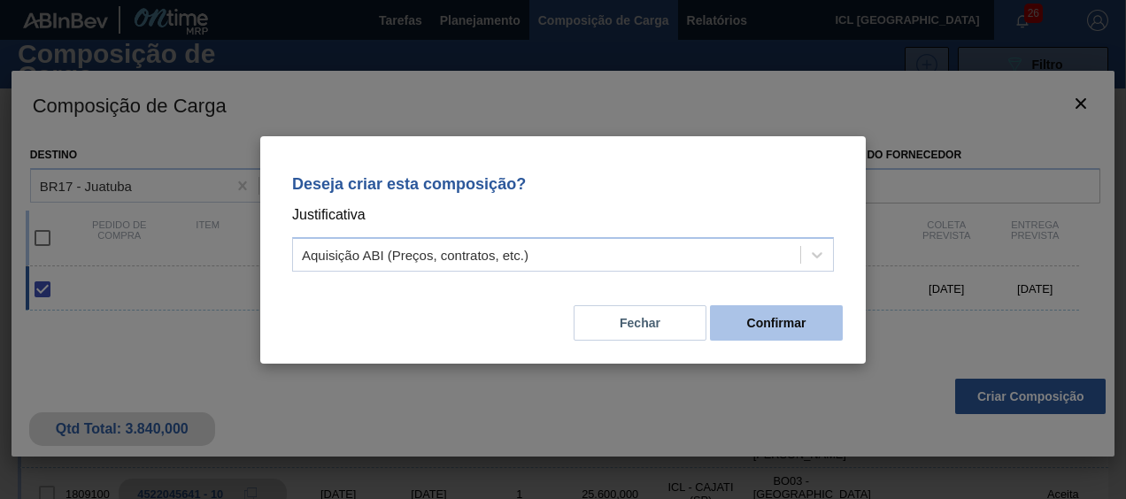
click at [769, 310] on button "Confirmar" at bounding box center [776, 322] width 133 height 35
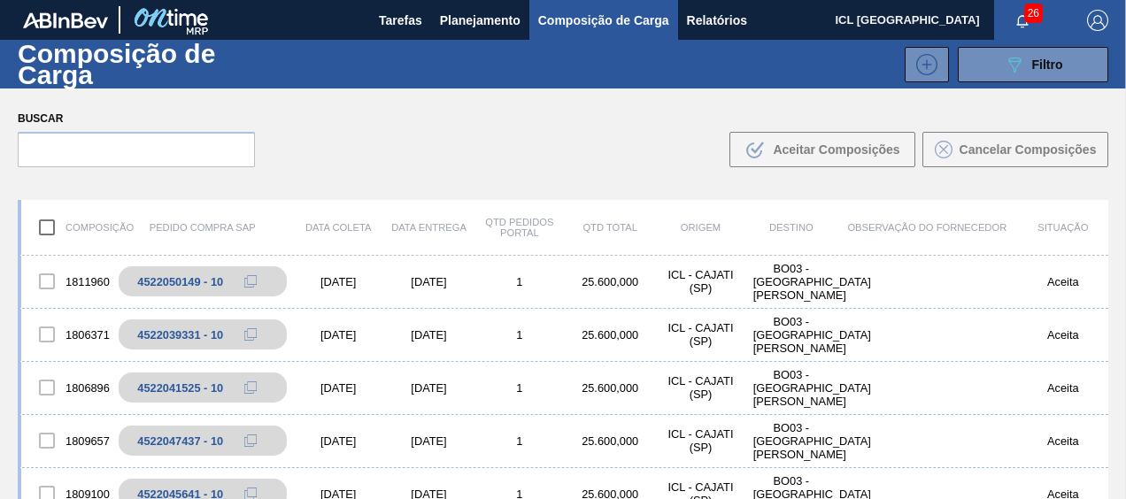
click at [494, 19] on span "Planejamento" at bounding box center [480, 20] width 81 height 21
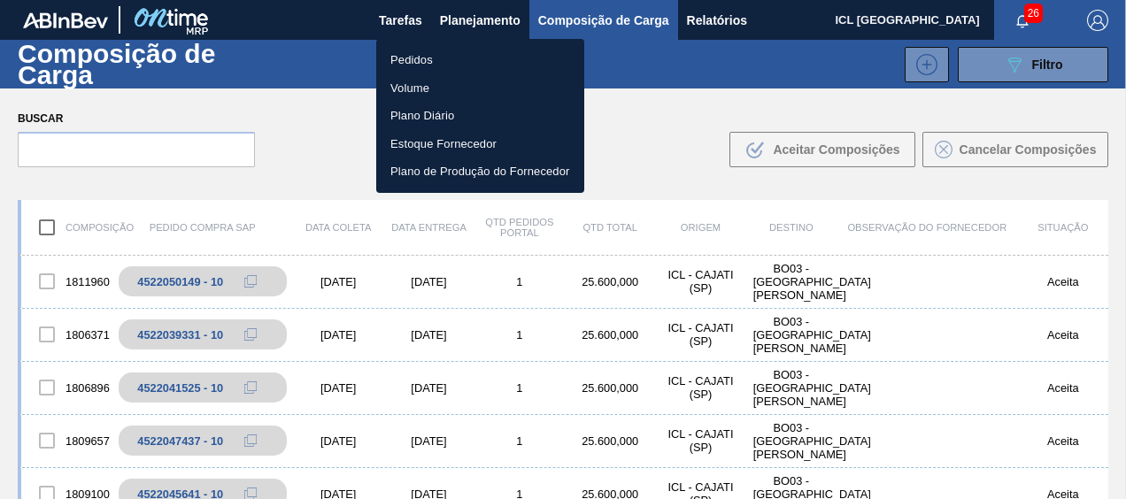
click at [450, 58] on li "Pedidos" at bounding box center [480, 60] width 208 height 28
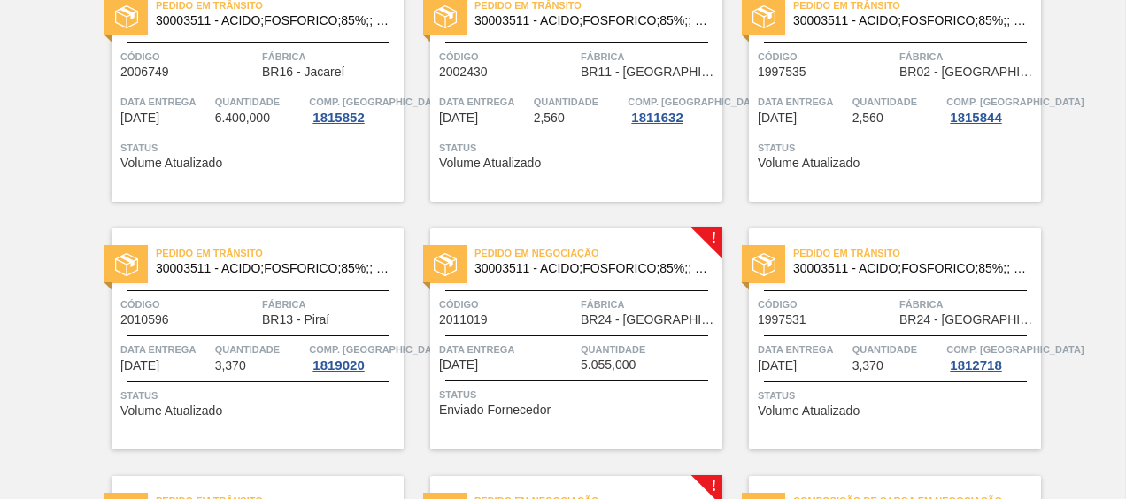
scroll to position [620, 0]
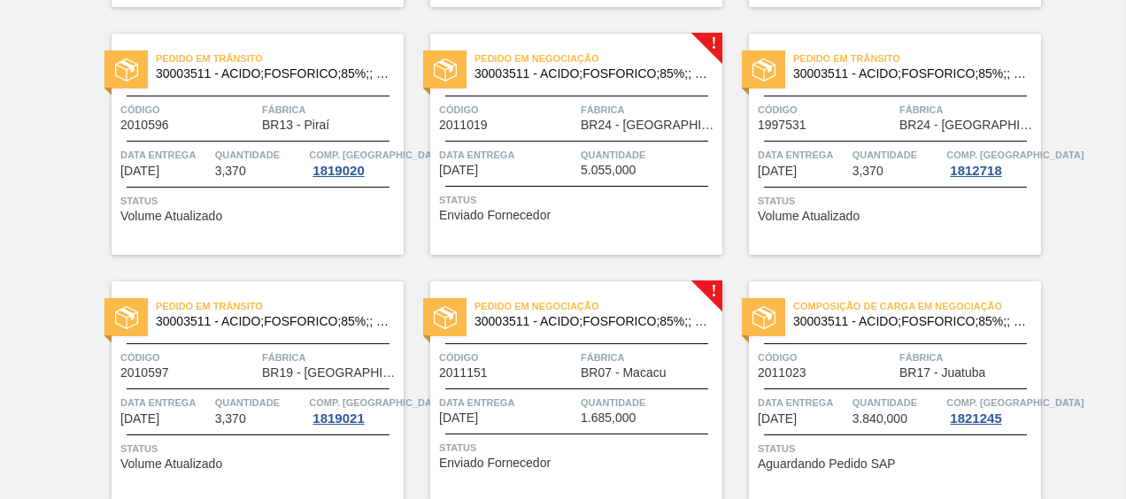
click at [611, 85] on div "Pedido em Negociação 30003511 - ACIDO;FOSFORICO;85%;; CONTAINER" at bounding box center [576, 67] width 292 height 40
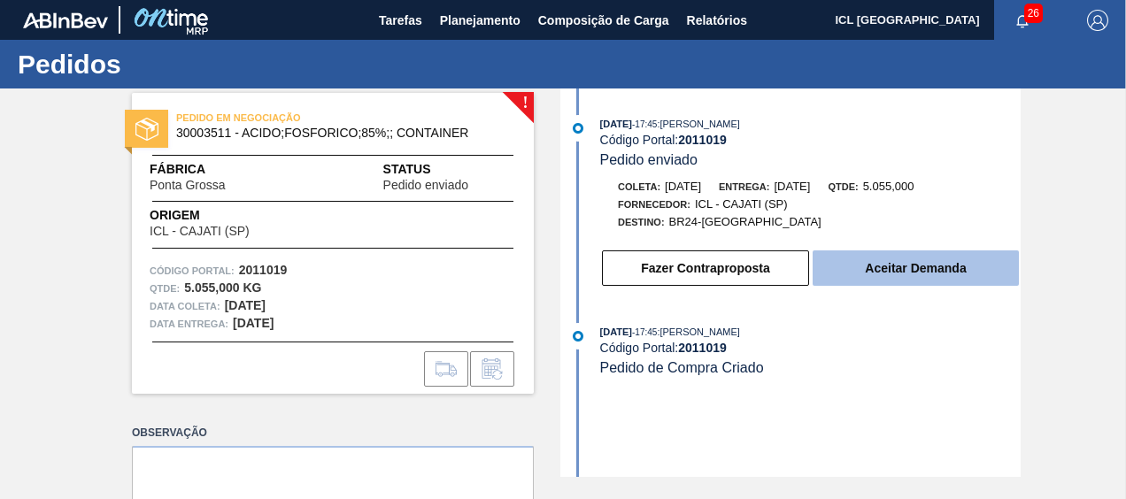
click at [935, 264] on button "Aceitar Demanda" at bounding box center [916, 268] width 206 height 35
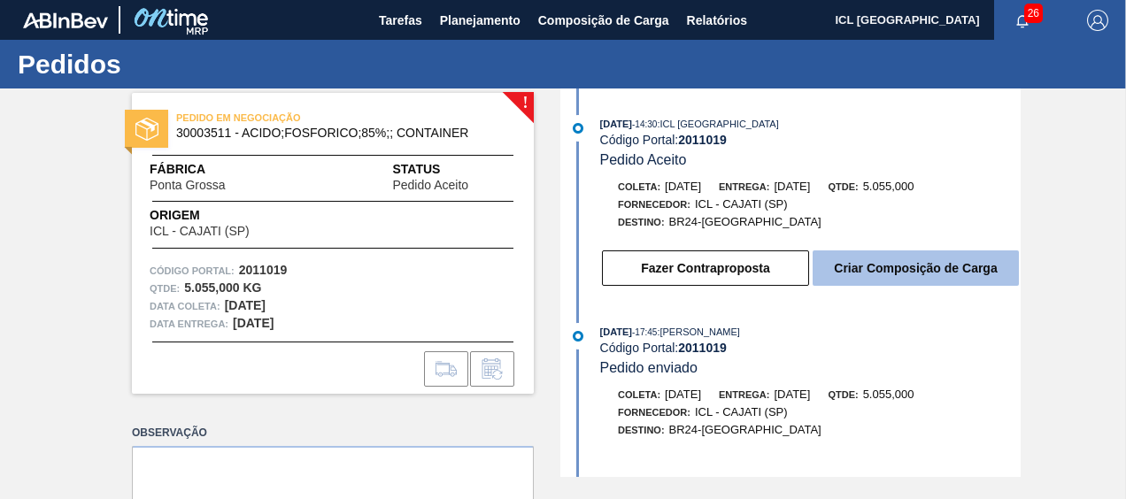
click at [886, 259] on button "Criar Composição de Carga" at bounding box center [916, 268] width 206 height 35
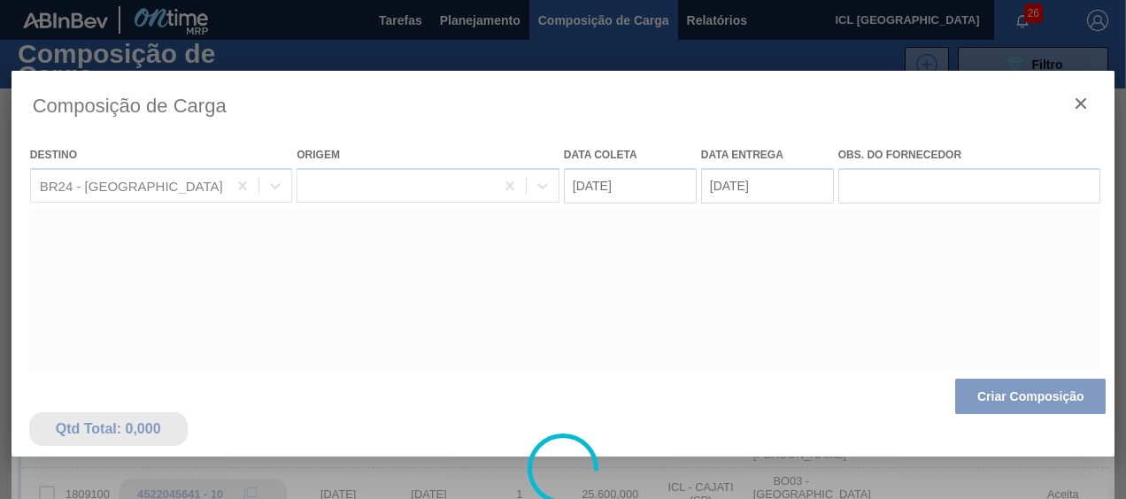
type coleta "[DATE]"
type entrega "[DATE]"
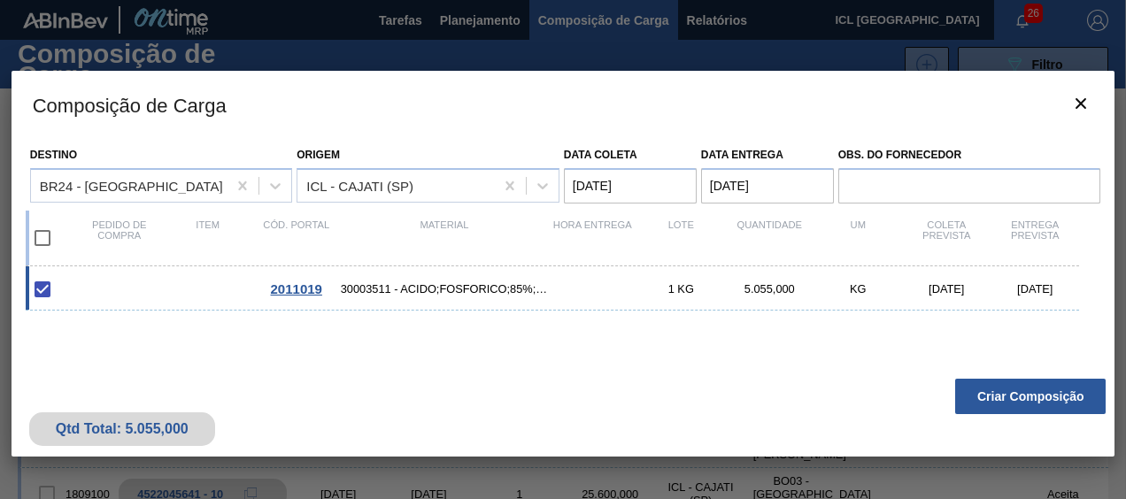
click at [1002, 402] on button "Criar Composição" at bounding box center [1030, 396] width 151 height 35
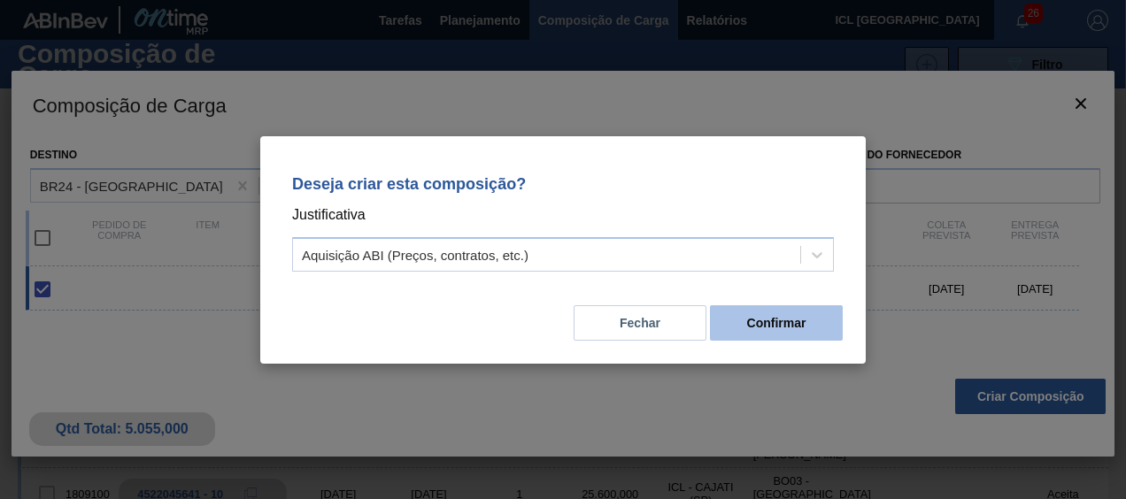
click at [802, 328] on button "Confirmar" at bounding box center [776, 322] width 133 height 35
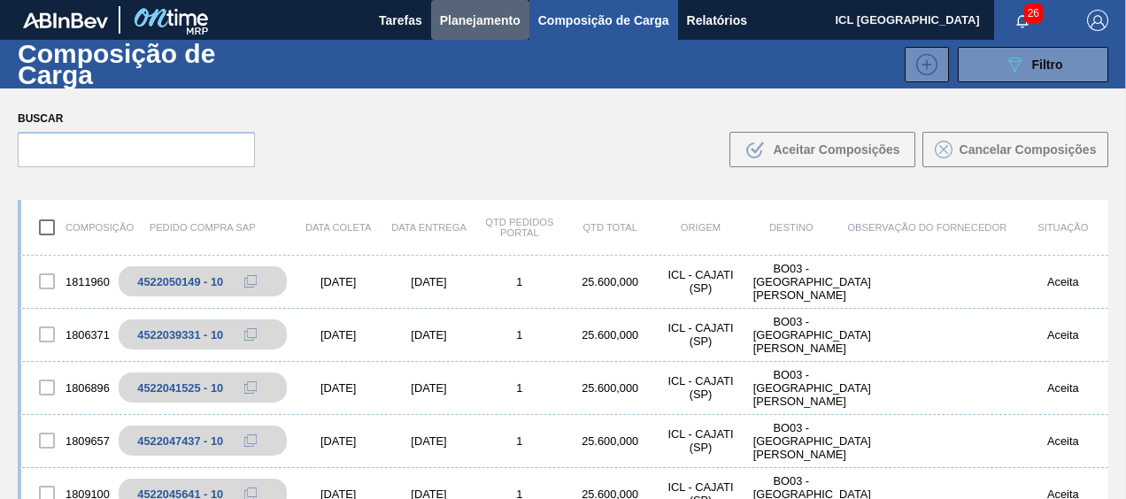
click at [451, 20] on span "Planejamento" at bounding box center [480, 20] width 81 height 21
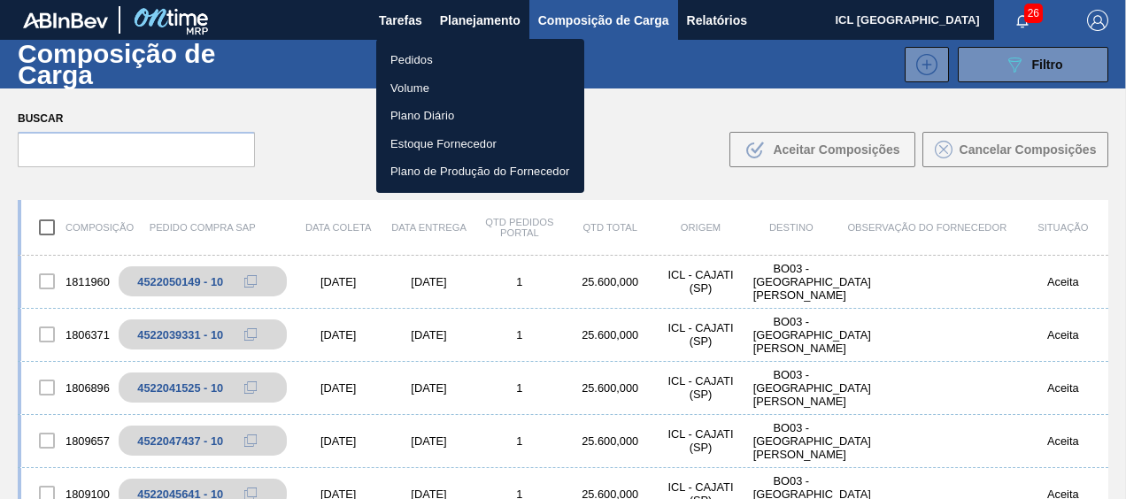
click at [443, 66] on li "Pedidos" at bounding box center [480, 60] width 208 height 28
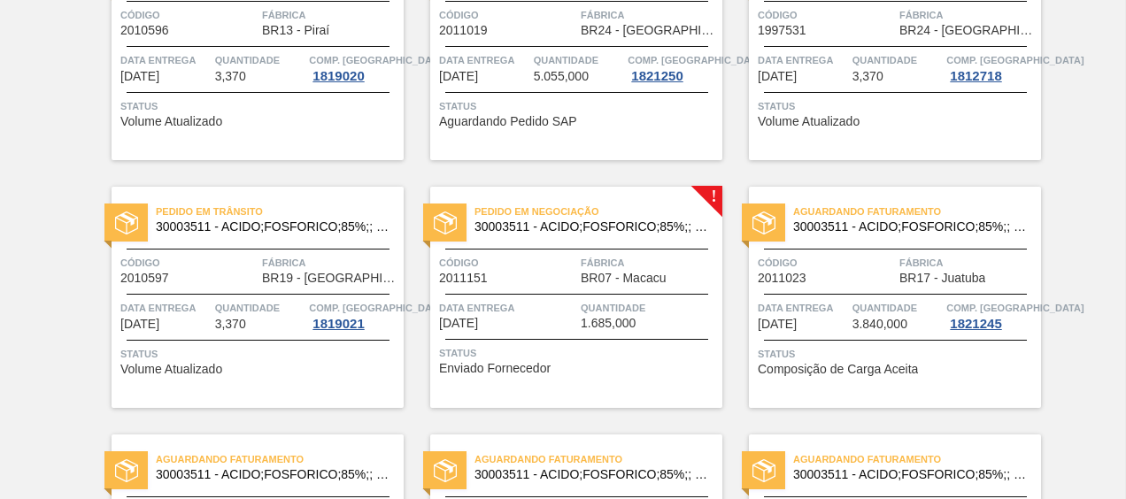
scroll to position [797, 0]
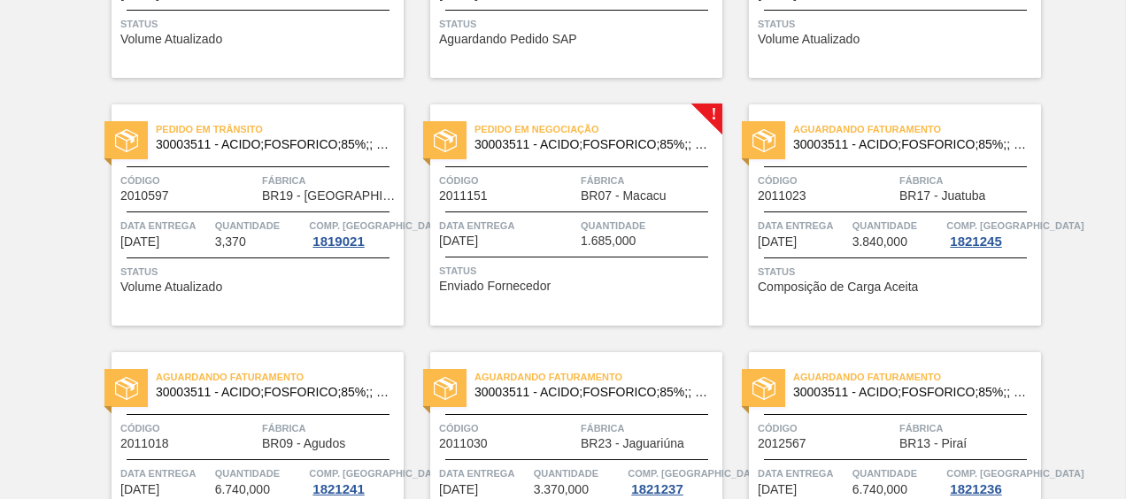
click at [586, 147] on span "30003511 - ACIDO;FOSFORICO;85%;; CONTAINER" at bounding box center [592, 144] width 234 height 13
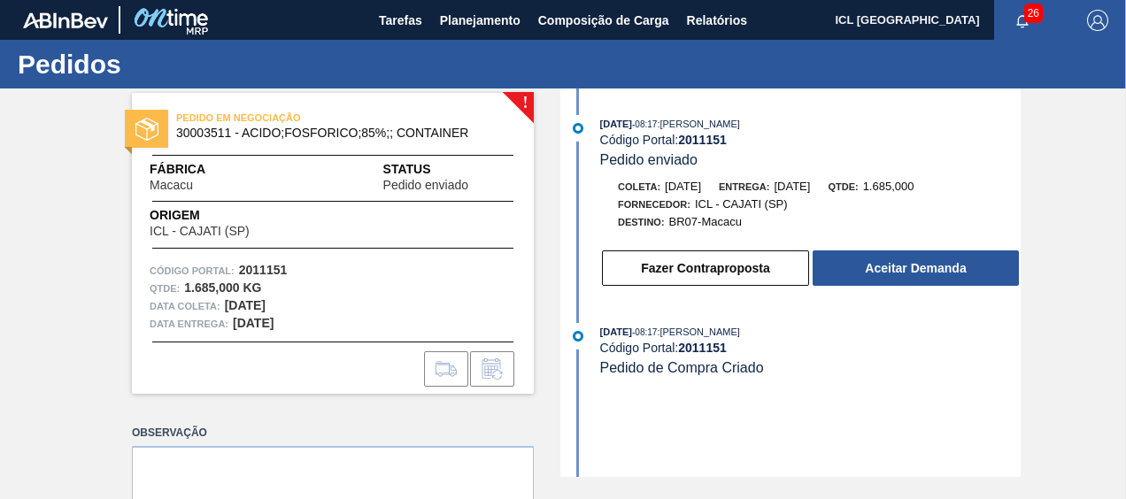
click at [917, 294] on div "[DATE] 08:17 : [PERSON_NAME] Código Portal: 2011151 Pedido enviado [PERSON_NAME…" at bounding box center [793, 205] width 456 height 181
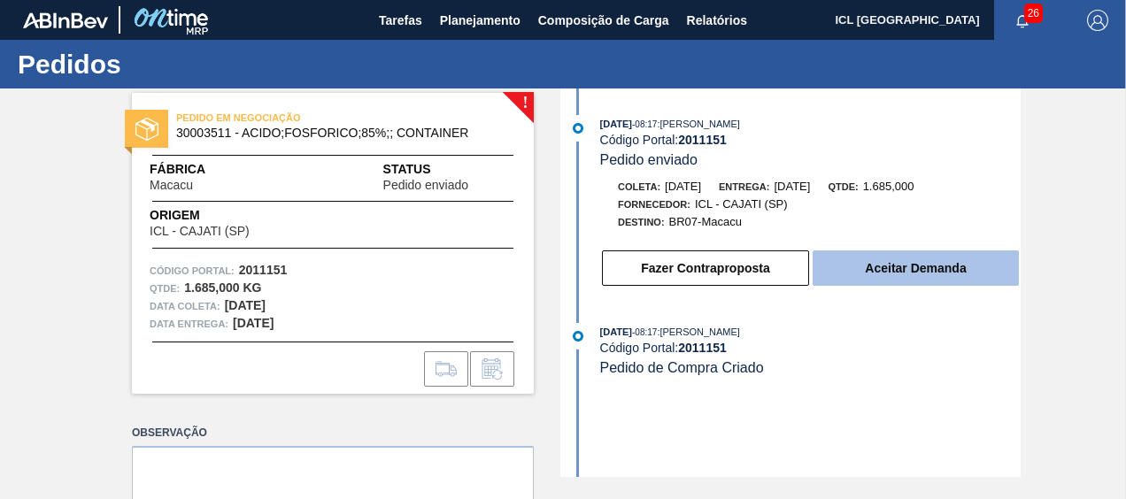
click at [915, 274] on button "Aceitar Demanda" at bounding box center [916, 268] width 206 height 35
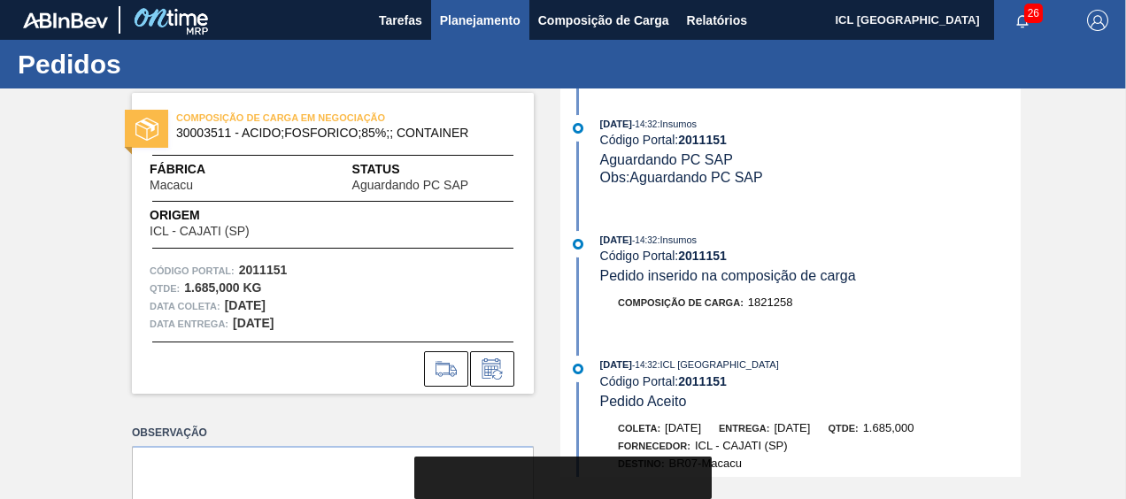
click at [456, 10] on span "Planejamento" at bounding box center [480, 20] width 81 height 21
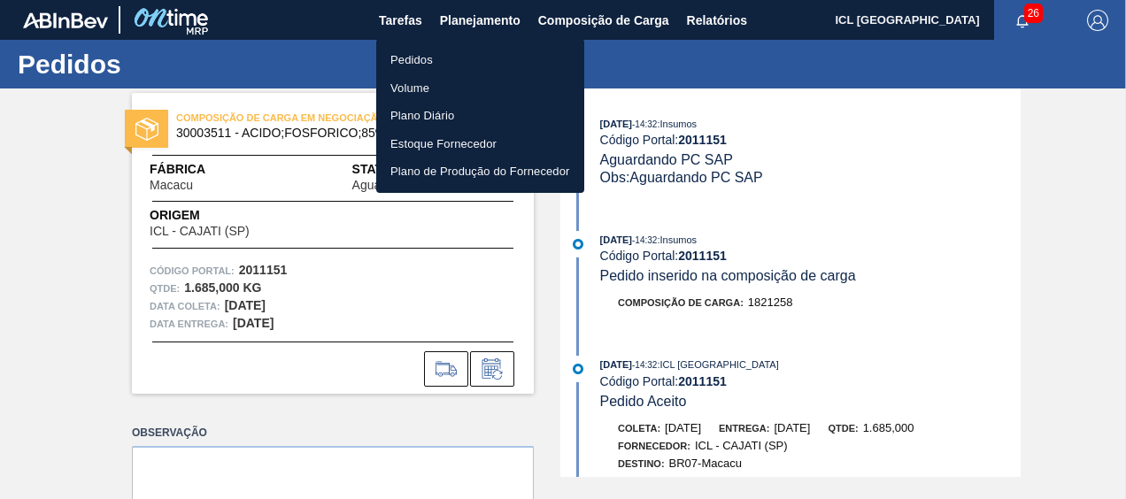
click at [447, 48] on li "Pedidos" at bounding box center [480, 60] width 208 height 28
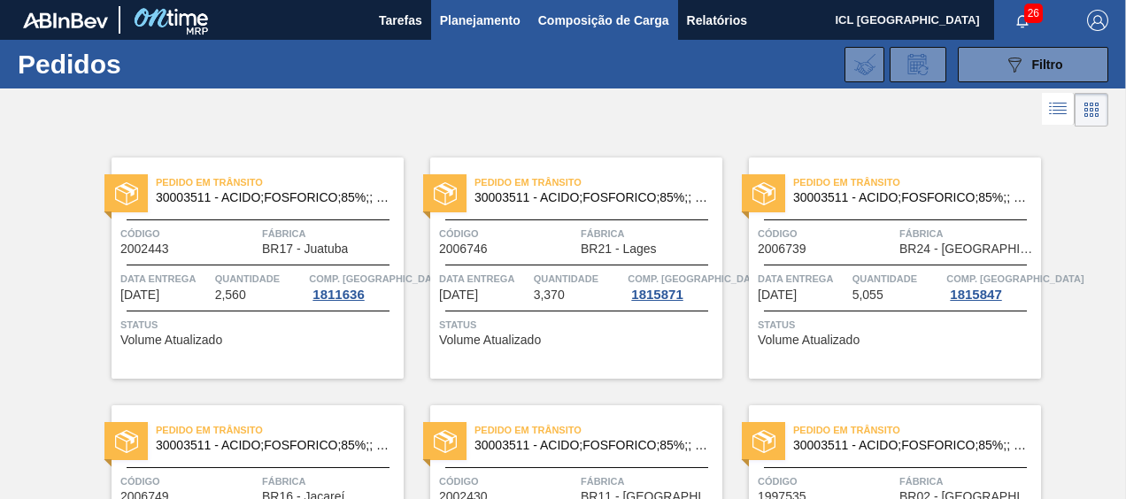
click at [556, 18] on span "Composição de Carga" at bounding box center [603, 20] width 131 height 21
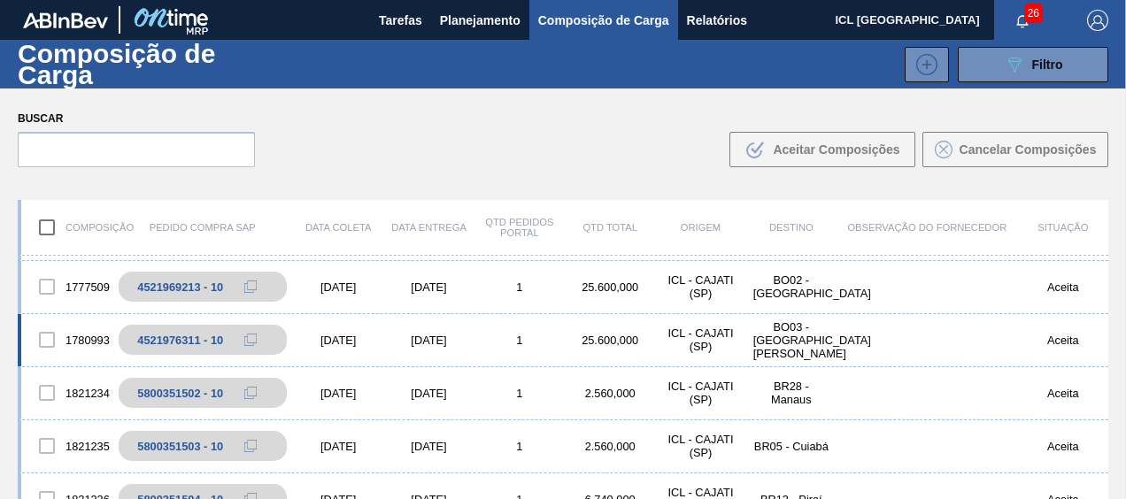
scroll to position [443, 0]
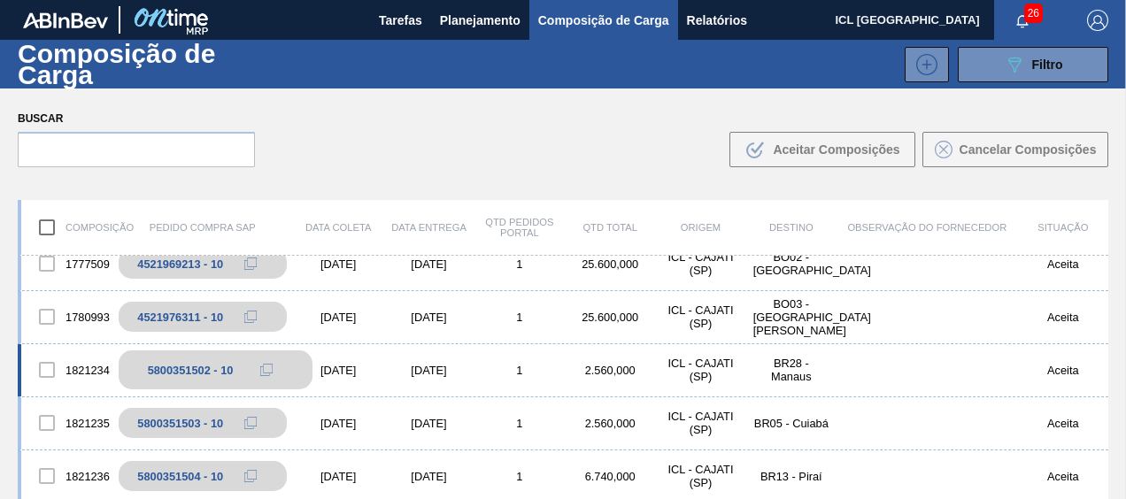
click at [254, 360] on button at bounding box center [266, 369] width 35 height 21
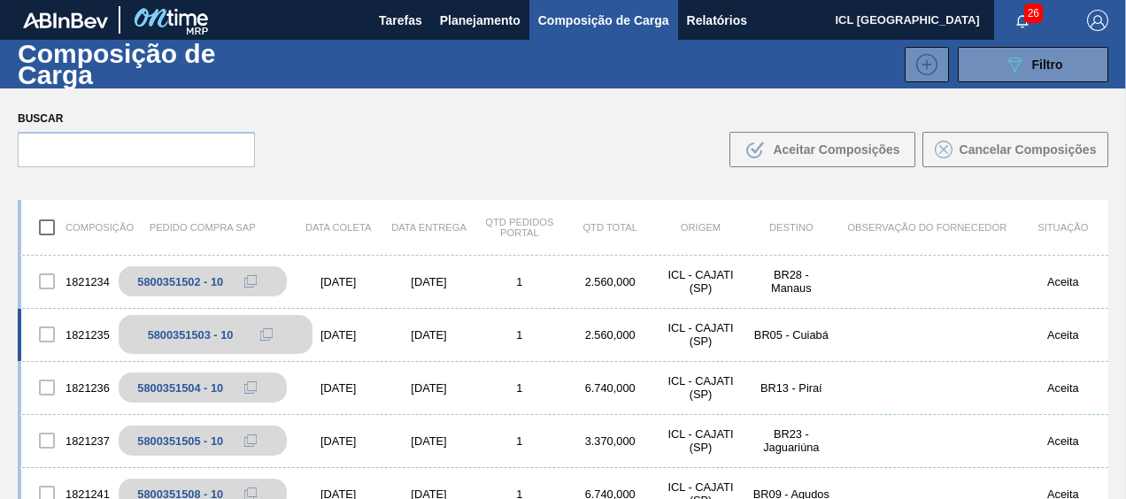
click at [274, 327] on button at bounding box center [266, 334] width 35 height 21
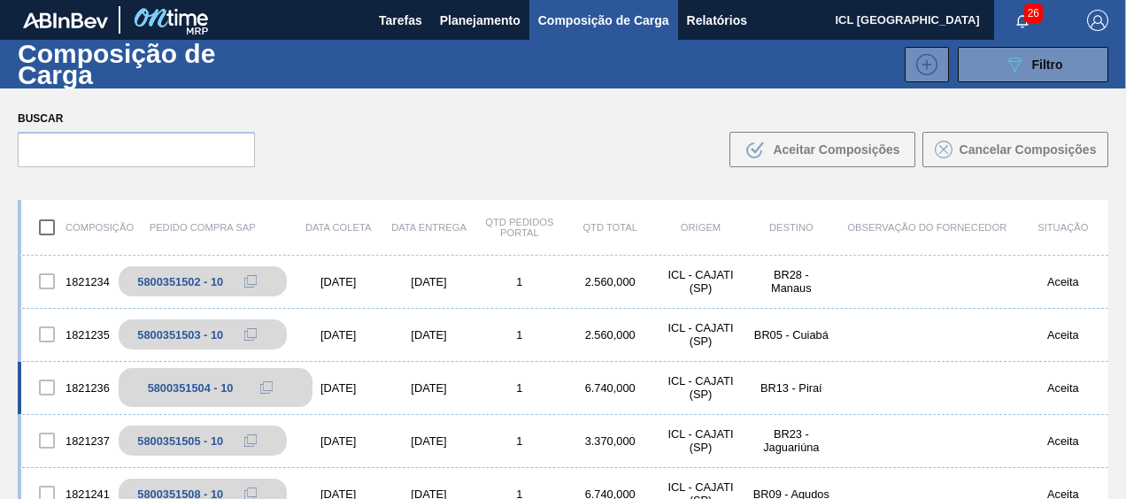
click at [260, 382] on span at bounding box center [266, 388] width 12 height 12
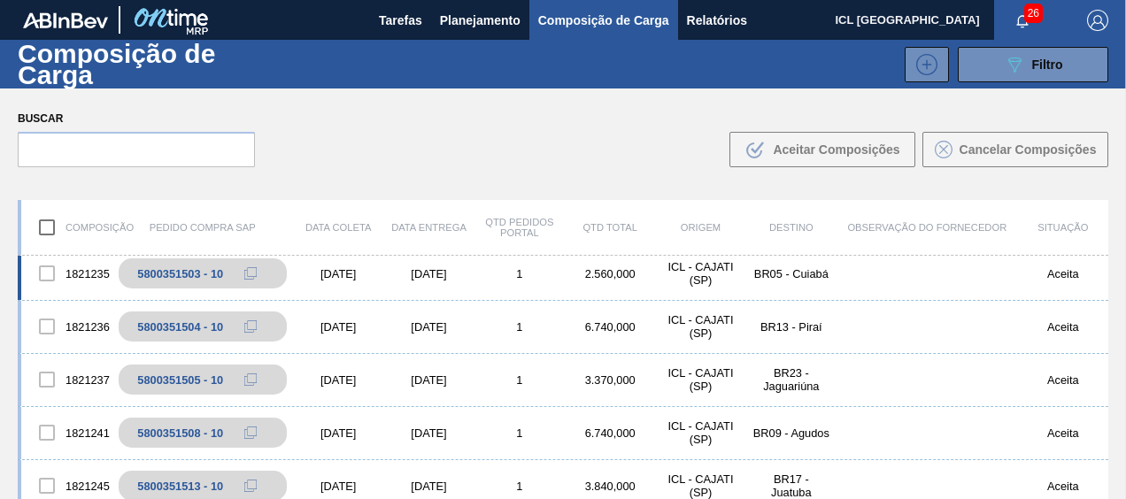
scroll to position [620, 0]
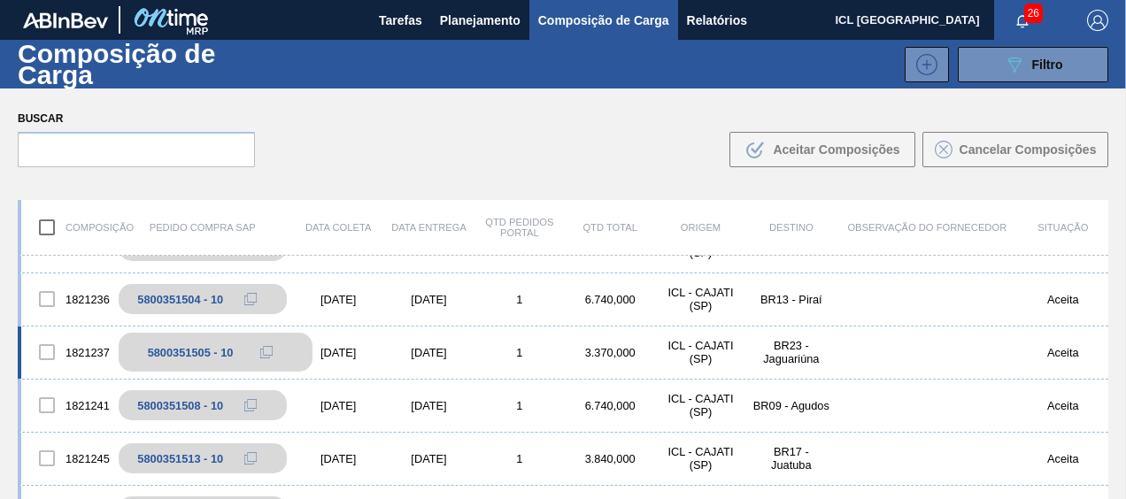
click at [266, 349] on icon at bounding box center [266, 352] width 12 height 12
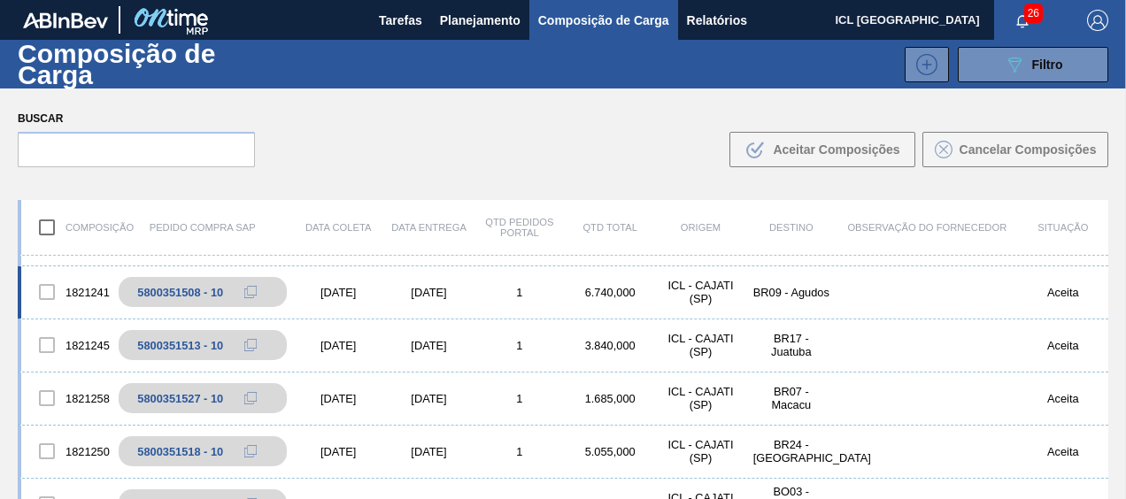
scroll to position [708, 0]
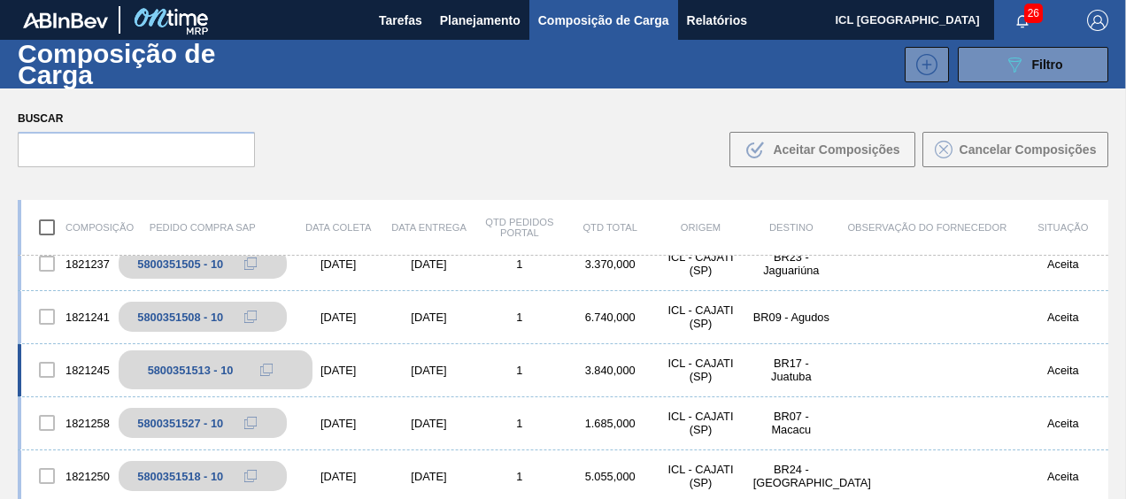
click at [268, 364] on icon at bounding box center [266, 370] width 12 height 12
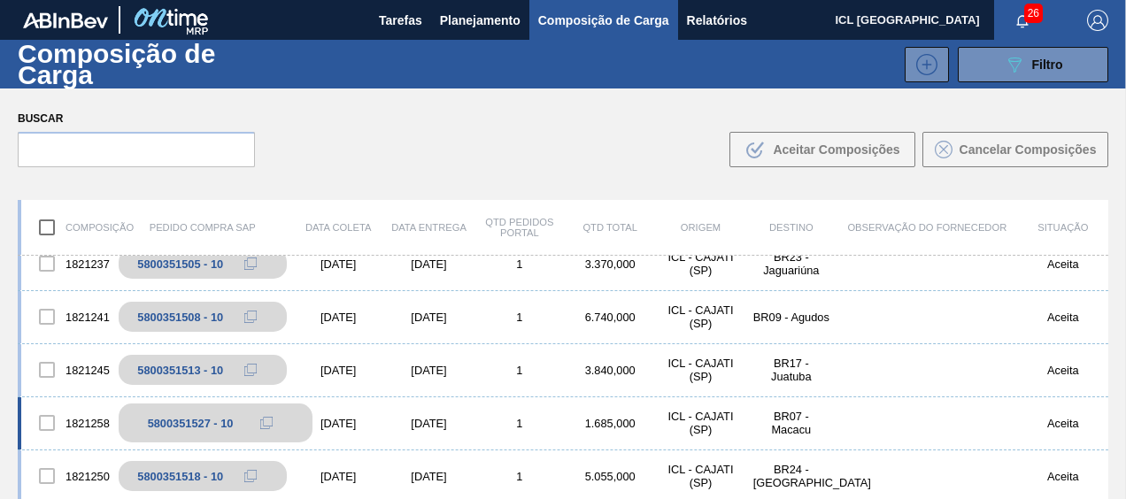
click at [260, 421] on icon at bounding box center [264, 425] width 9 height 9
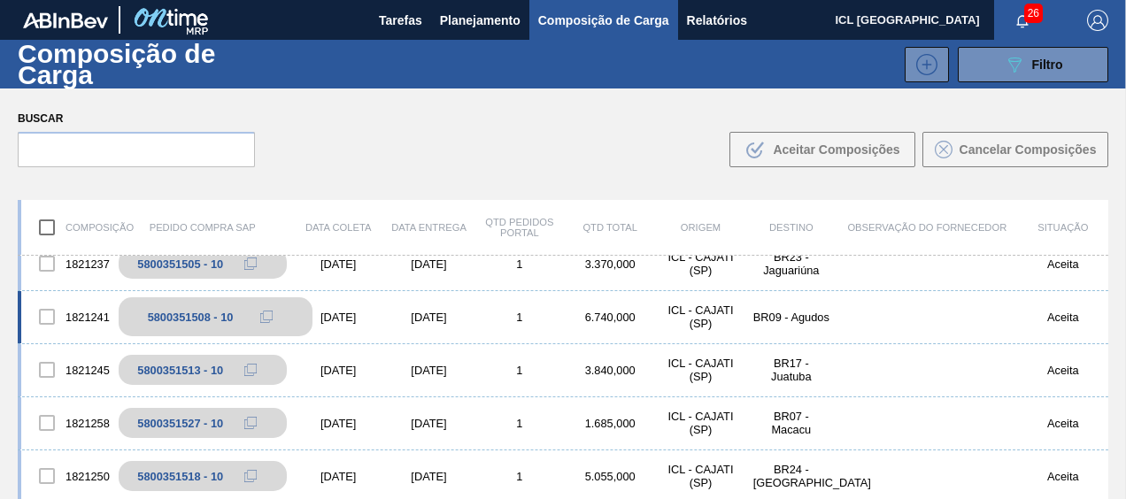
click at [260, 312] on icon at bounding box center [266, 317] width 12 height 12
click at [260, 317] on icon at bounding box center [266, 317] width 12 height 12
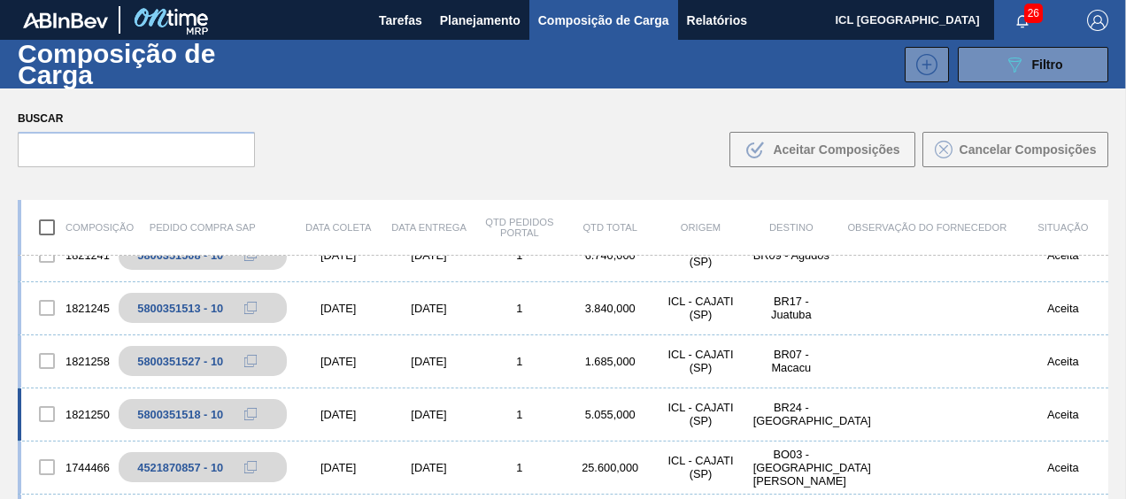
scroll to position [797, 0]
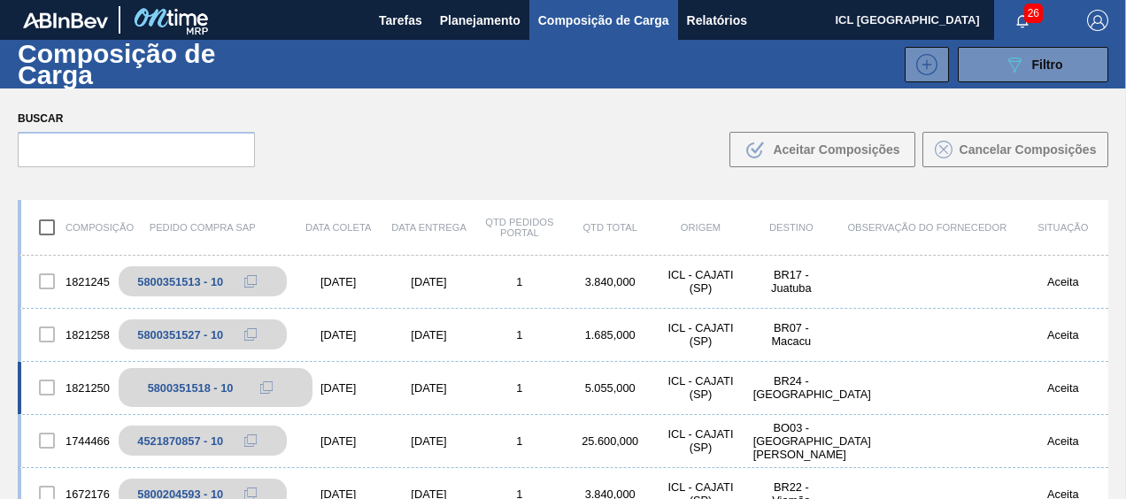
click at [273, 386] on button at bounding box center [266, 387] width 35 height 21
